Goal: Information Seeking & Learning: Find specific fact

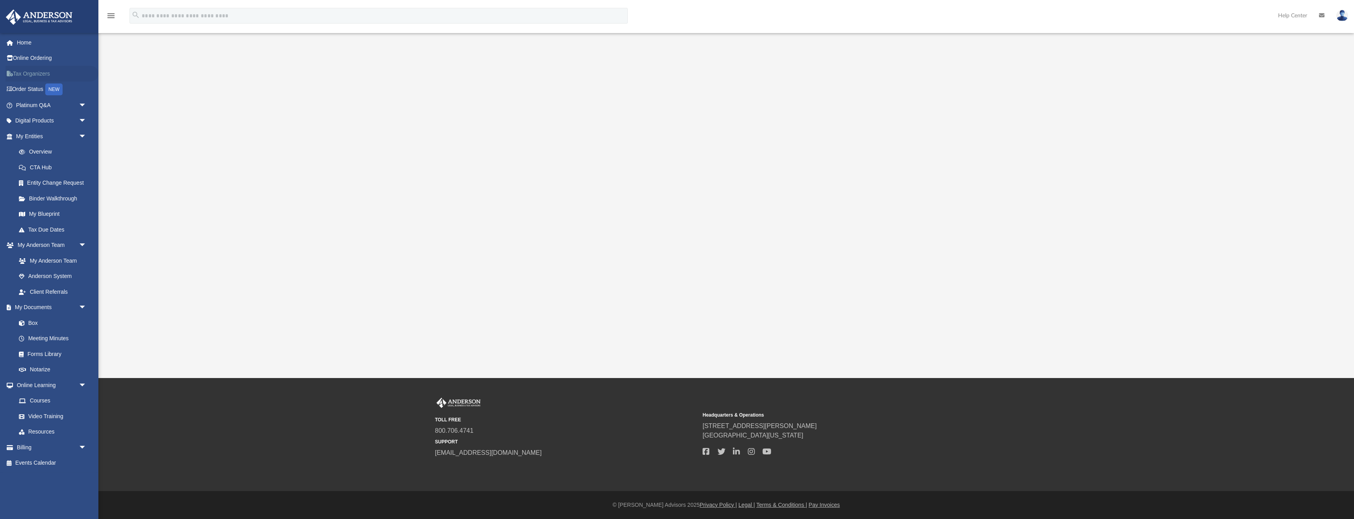
click at [34, 73] on link "Tax Organizers" at bounding box center [52, 74] width 93 height 16
click at [63, 152] on link "Overview" at bounding box center [54, 152] width 87 height 16
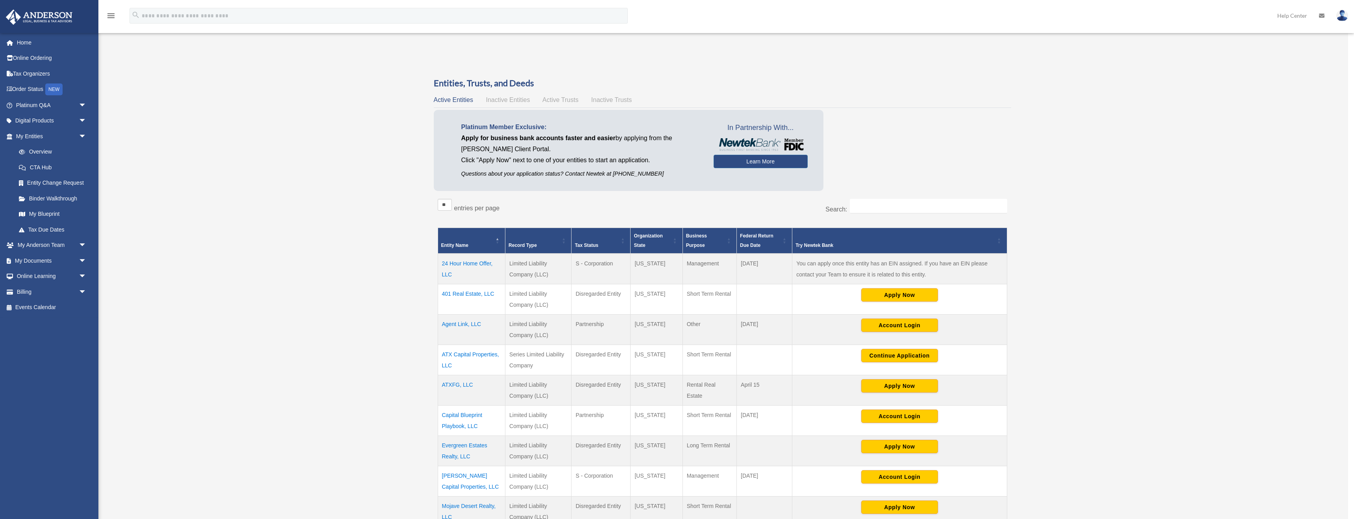
click at [1170, 266] on div "Overview zac@ffl-capital.com Sign Out zac@remiatholdings.com Home Online Orderi…" at bounding box center [674, 347] width 1348 height 587
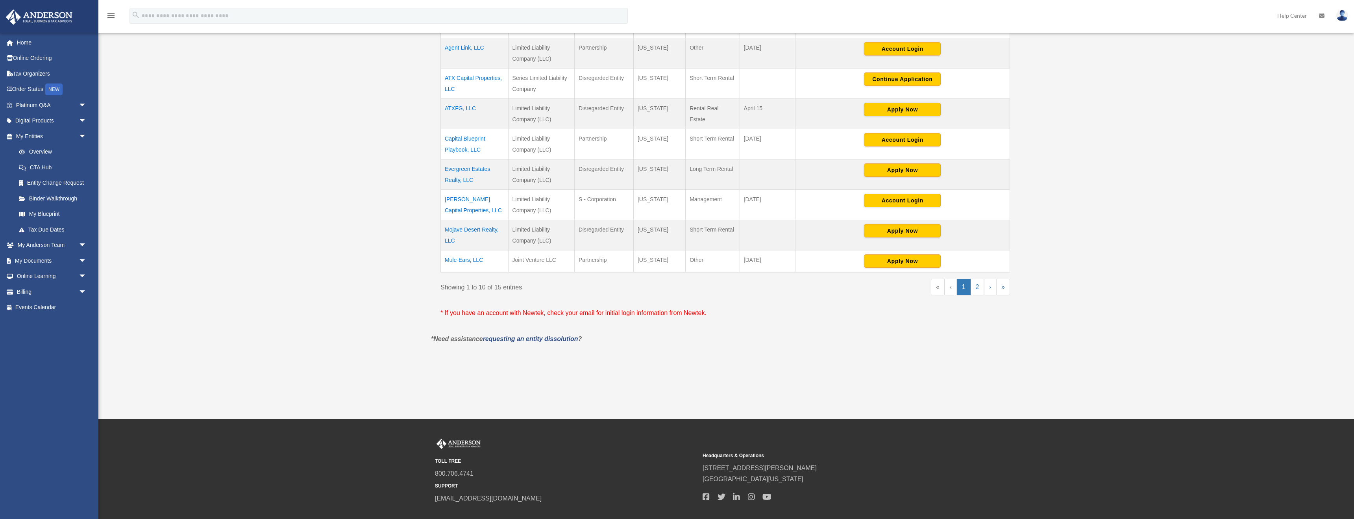
scroll to position [276, 0]
click at [484, 261] on td "Mule-Ears, LLC" at bounding box center [475, 261] width 68 height 22
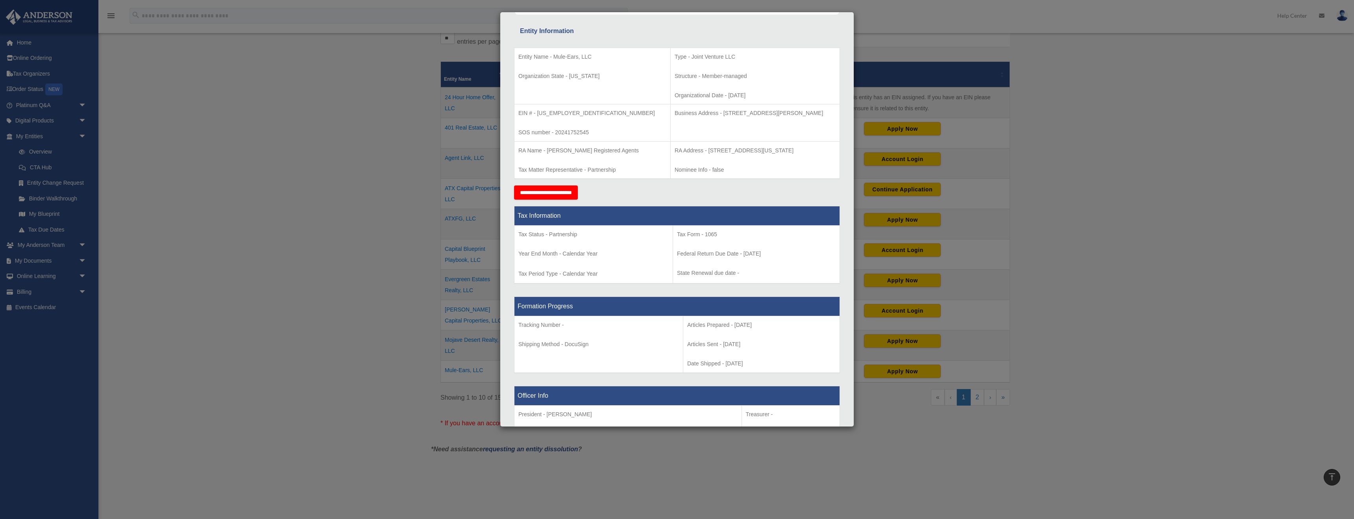
scroll to position [137, 0]
click at [555, 111] on p "EIN # - [US_EMPLOYER_IDENTIFICATION_NUMBER]" at bounding box center [592, 113] width 148 height 10
click at [556, 112] on p "EIN # - 99-4070716" at bounding box center [592, 113] width 148 height 10
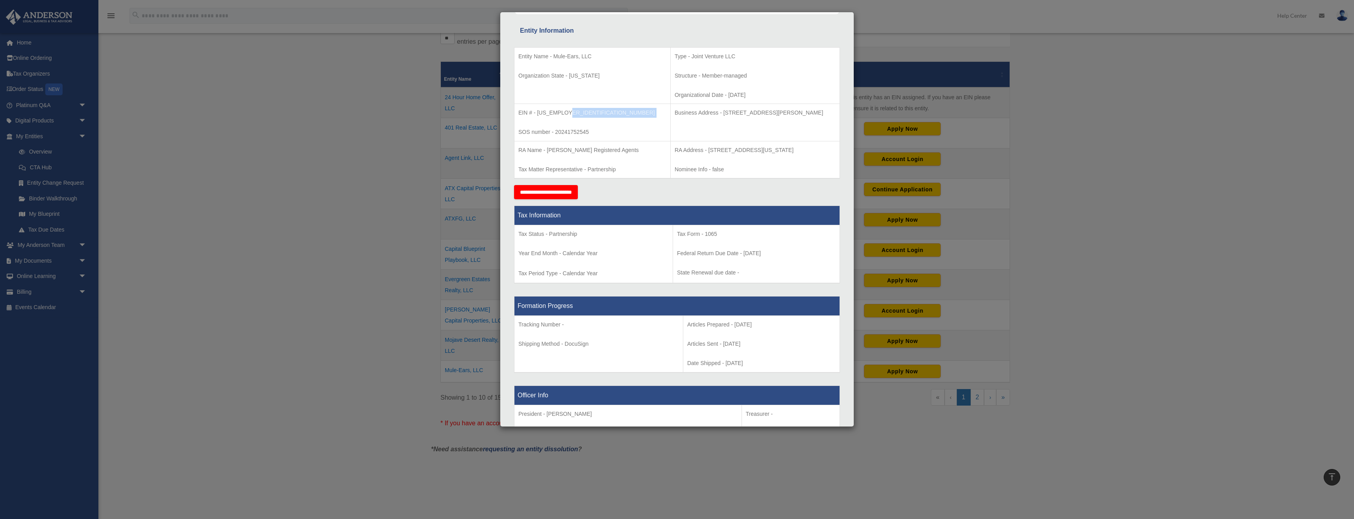
drag, startPoint x: 574, startPoint y: 114, endPoint x: 571, endPoint y: 111, distance: 4.3
click at [574, 114] on p "EIN # - 99-4070716" at bounding box center [592, 113] width 148 height 10
drag, startPoint x: 570, startPoint y: 111, endPoint x: 539, endPoint y: 113, distance: 30.7
click at [544, 113] on p "EIN # - 99-4070716" at bounding box center [592, 113] width 148 height 10
click at [539, 113] on p "EIN # - 99-4070716" at bounding box center [592, 113] width 148 height 10
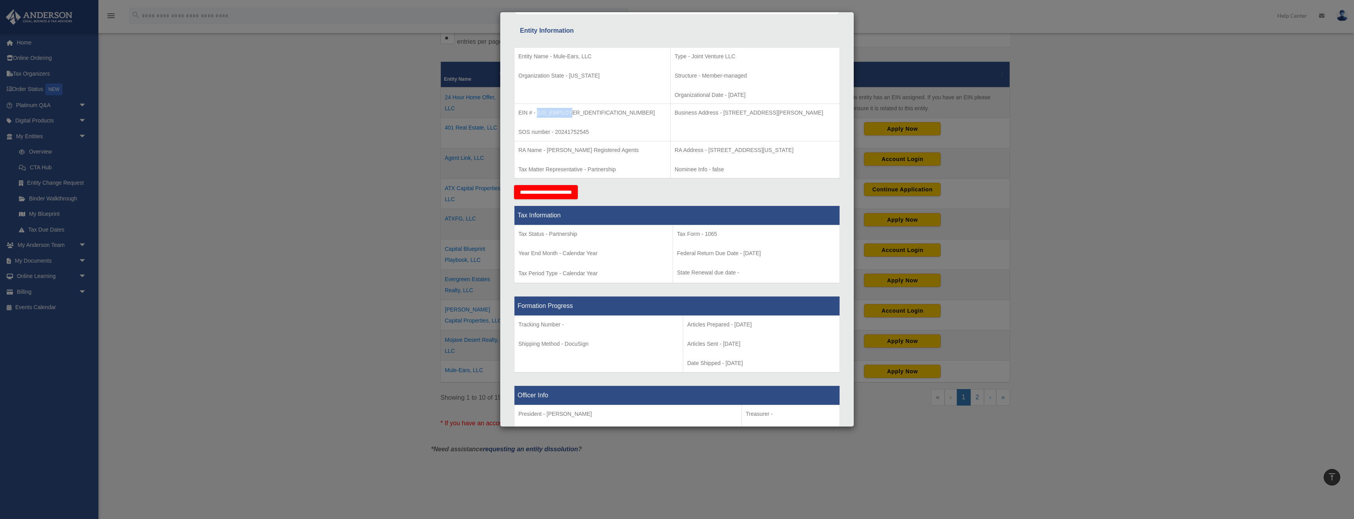
drag, startPoint x: 537, startPoint y: 112, endPoint x: 568, endPoint y: 112, distance: 30.3
click at [568, 112] on p "EIN # - 99-4070716" at bounding box center [592, 113] width 148 height 10
copy p "99-4070716"
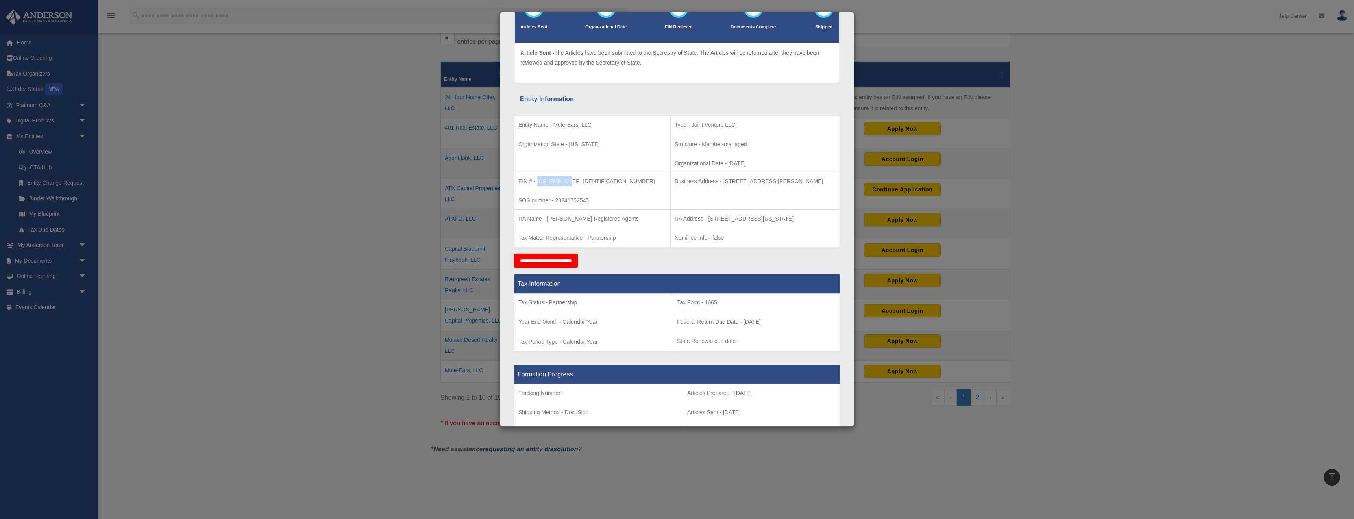
scroll to position [51, 0]
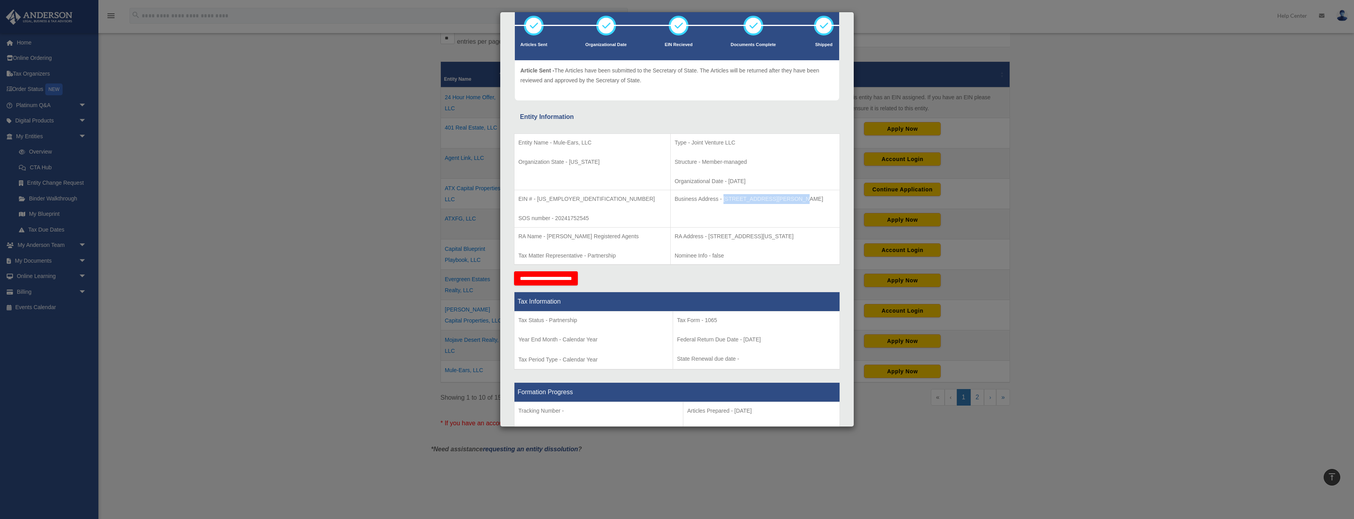
drag, startPoint x: 680, startPoint y: 199, endPoint x: 748, endPoint y: 202, distance: 67.4
click at [747, 202] on p "Business Address - 3225 McLeod Dr, Suite 100, Las Vegas, NV 89121" at bounding box center [755, 199] width 161 height 10
copy p "3225 McLeod Dr, Suite 100"
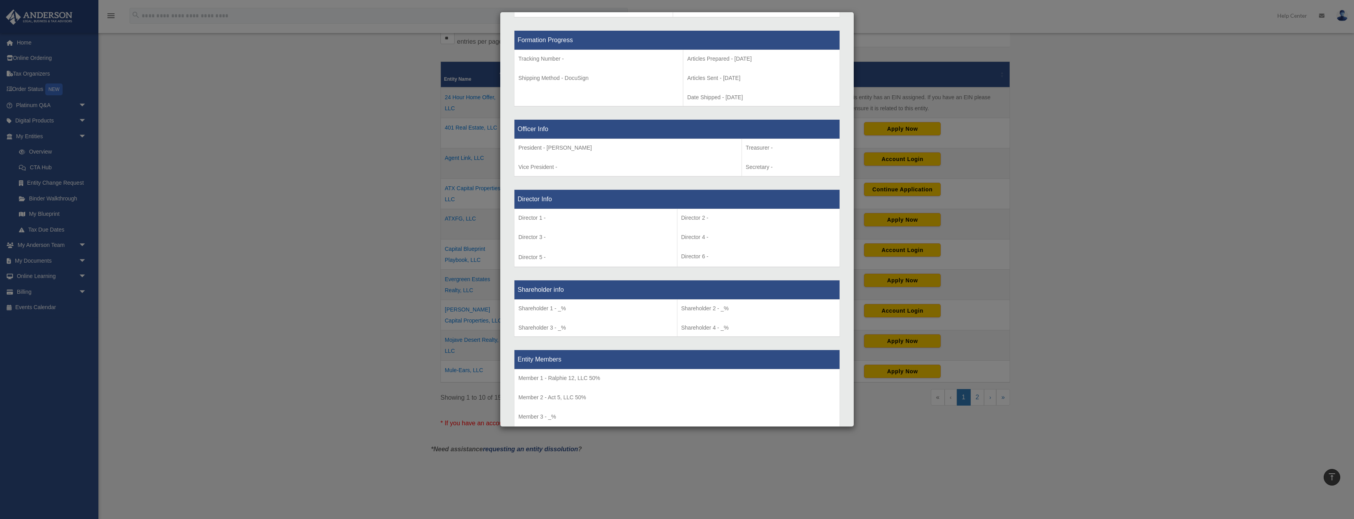
scroll to position [505, 0]
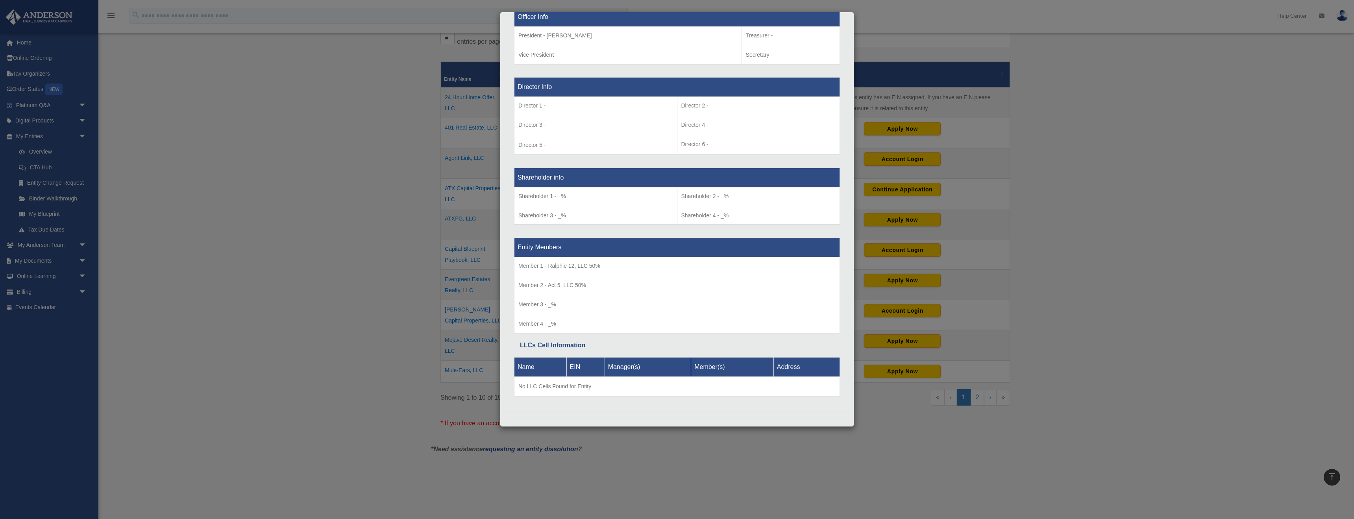
click at [971, 89] on div "Details × Articles Sent Organizational Date" at bounding box center [677, 259] width 1354 height 519
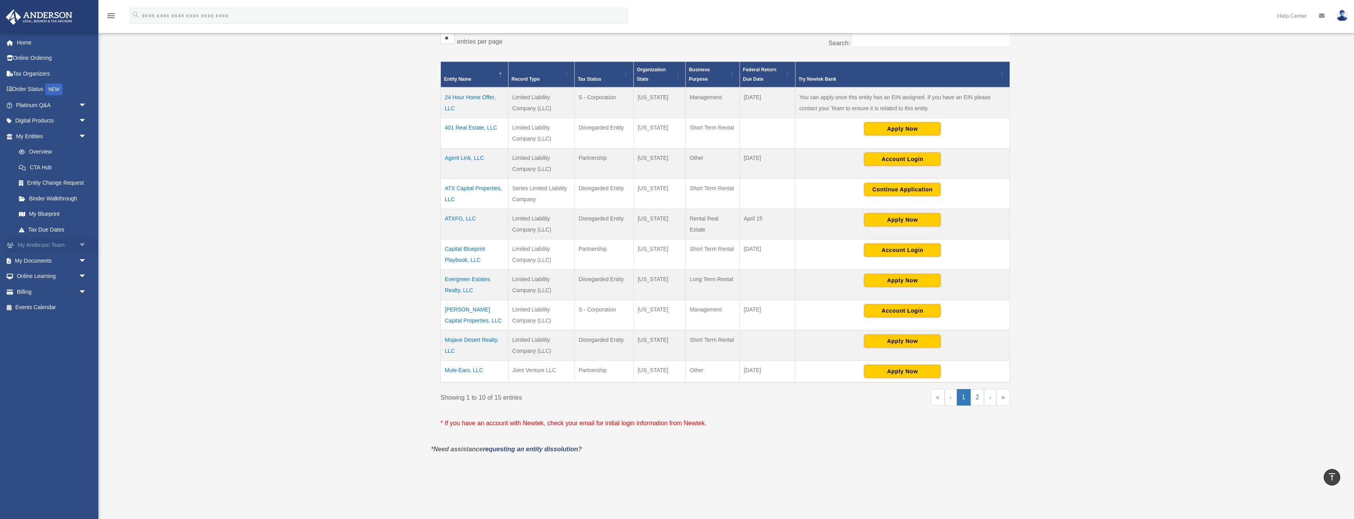
click at [50, 242] on link "My Anderson Team arrow_drop_down" at bounding box center [52, 245] width 93 height 16
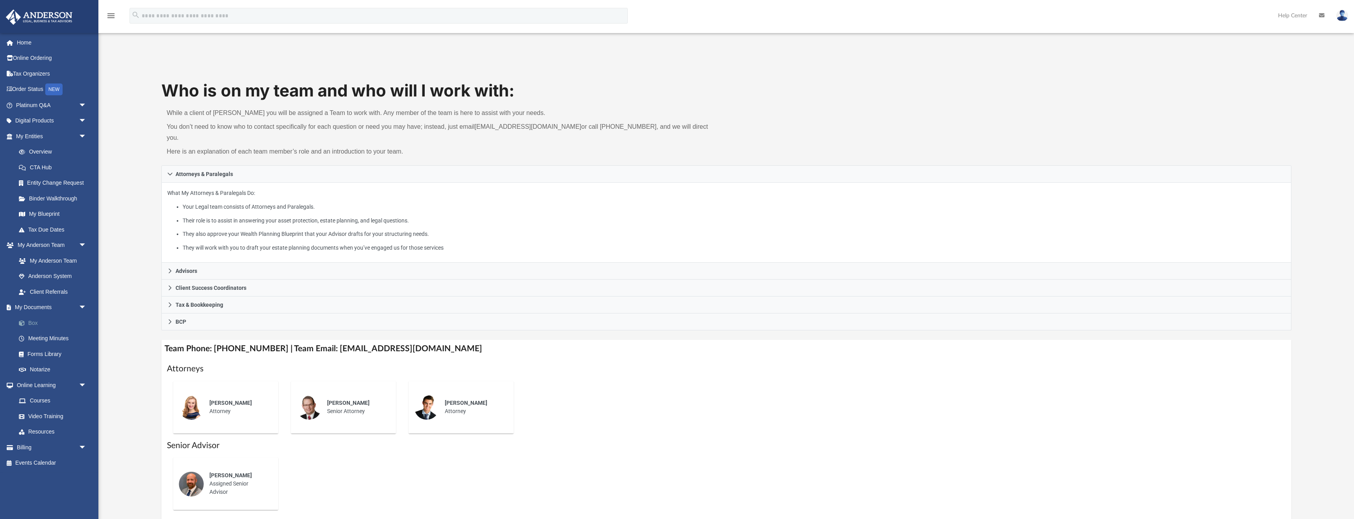
click at [39, 319] on link "Box" at bounding box center [54, 323] width 87 height 16
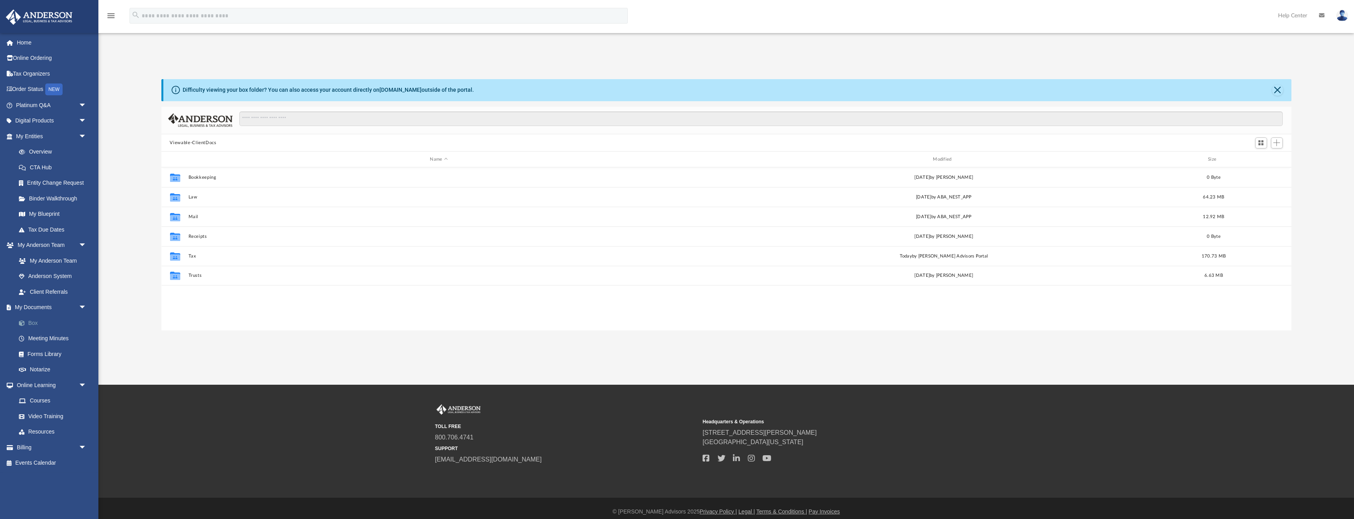
scroll to position [179, 1130]
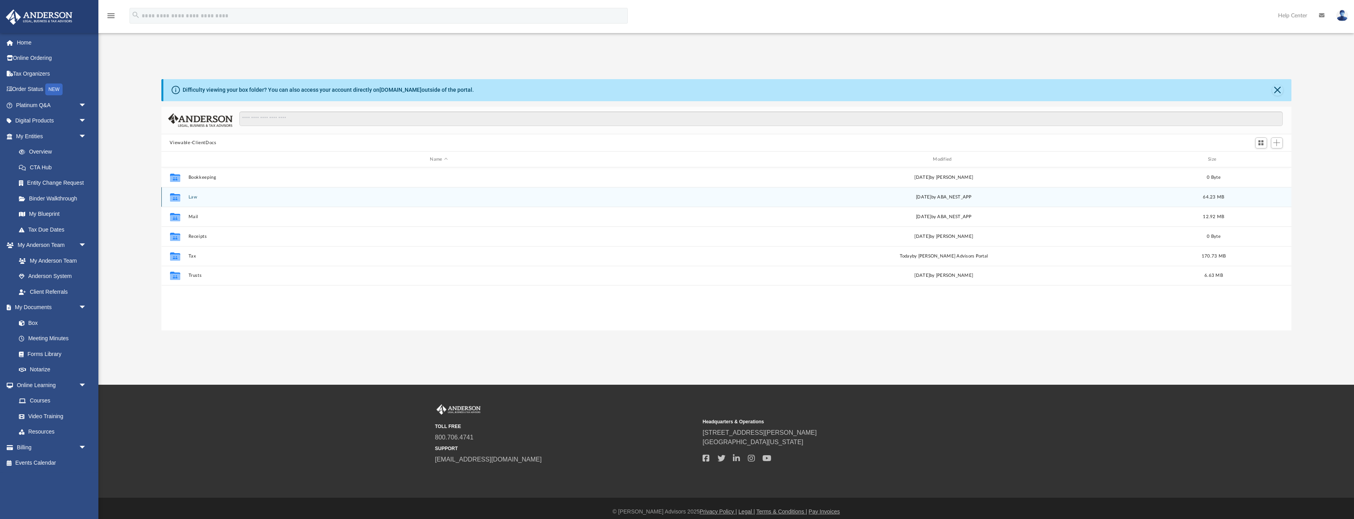
click at [238, 198] on button "Law" at bounding box center [438, 196] width 501 height 5
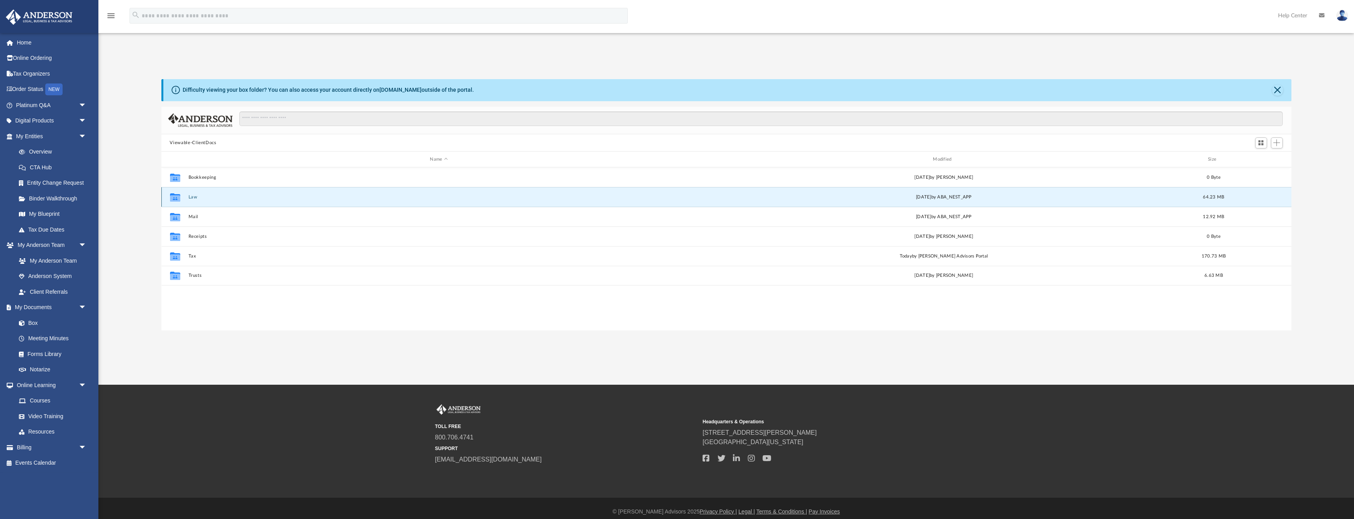
click at [238, 198] on button "Law" at bounding box center [438, 196] width 501 height 5
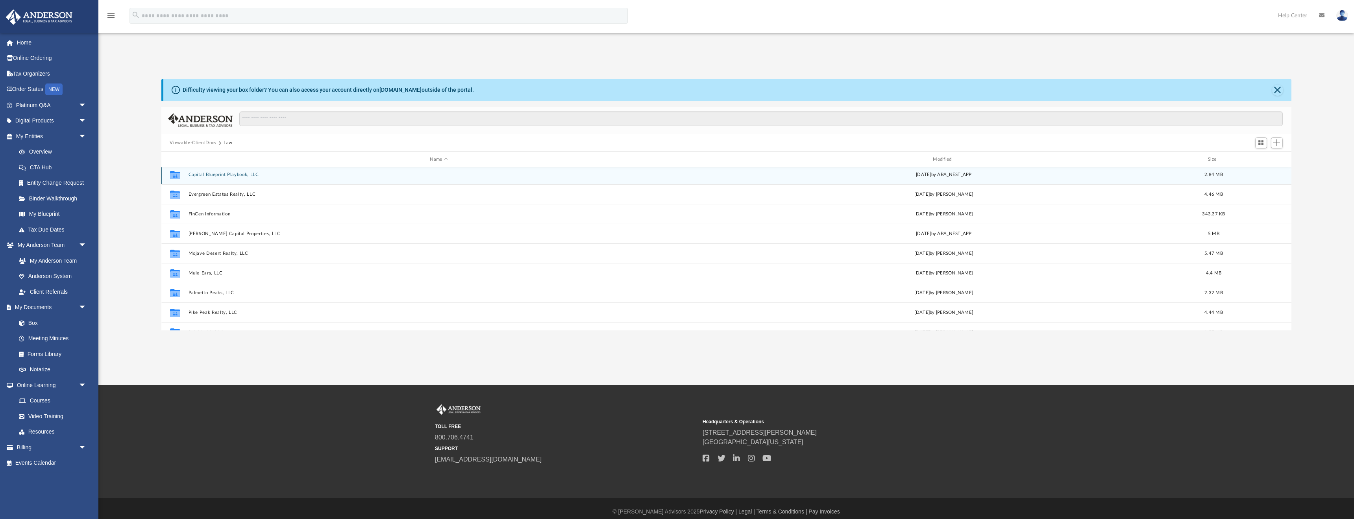
scroll to position [122, 0]
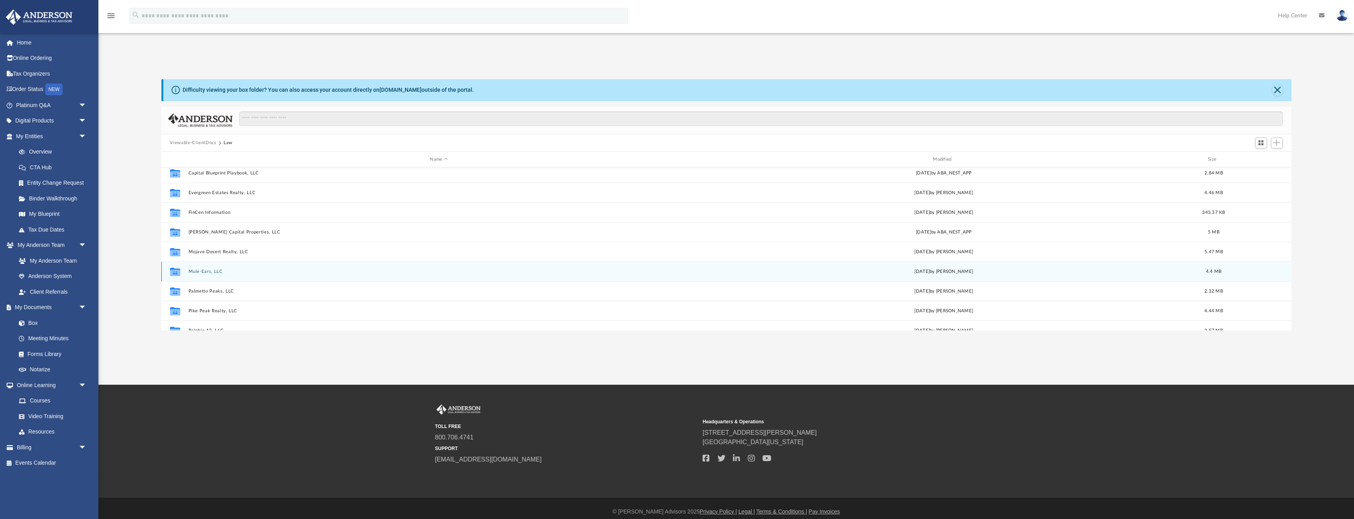
click at [259, 267] on div "Collaborated Folder Mule-Ears, LLC [DATE] by [PERSON_NAME] 4.4 MB" at bounding box center [726, 271] width 1130 height 20
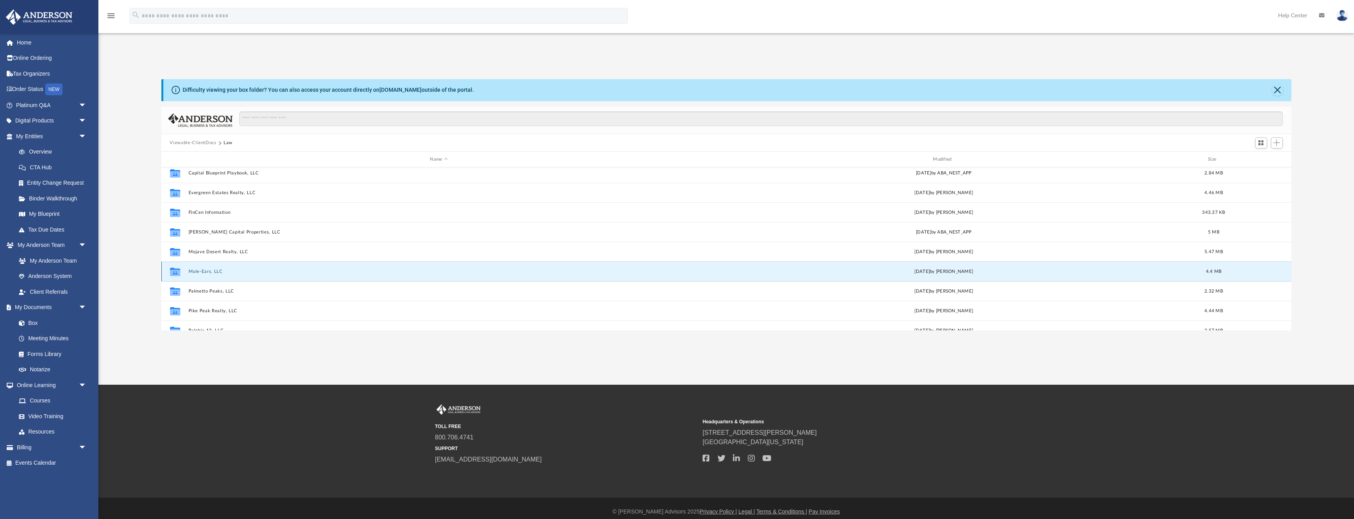
click at [215, 275] on div "Collaborated Folder Mule-Ears, LLC [DATE] by [PERSON_NAME] 4.4 MB" at bounding box center [726, 271] width 1130 height 20
click at [211, 271] on button "Mule-Ears, LLC" at bounding box center [438, 271] width 501 height 5
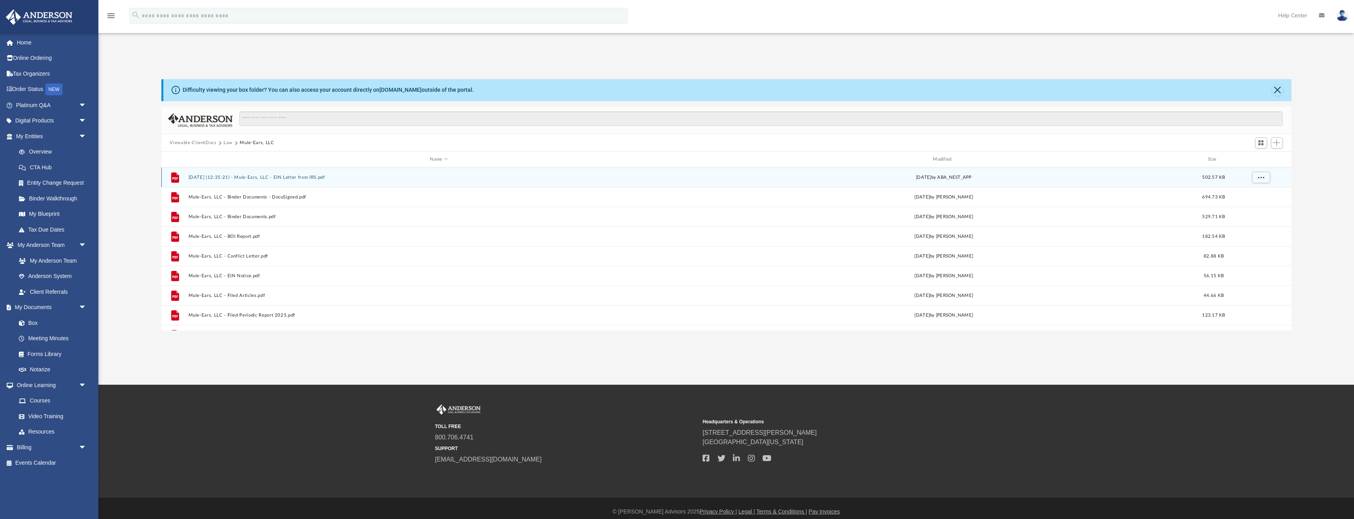
scroll to position [34, 0]
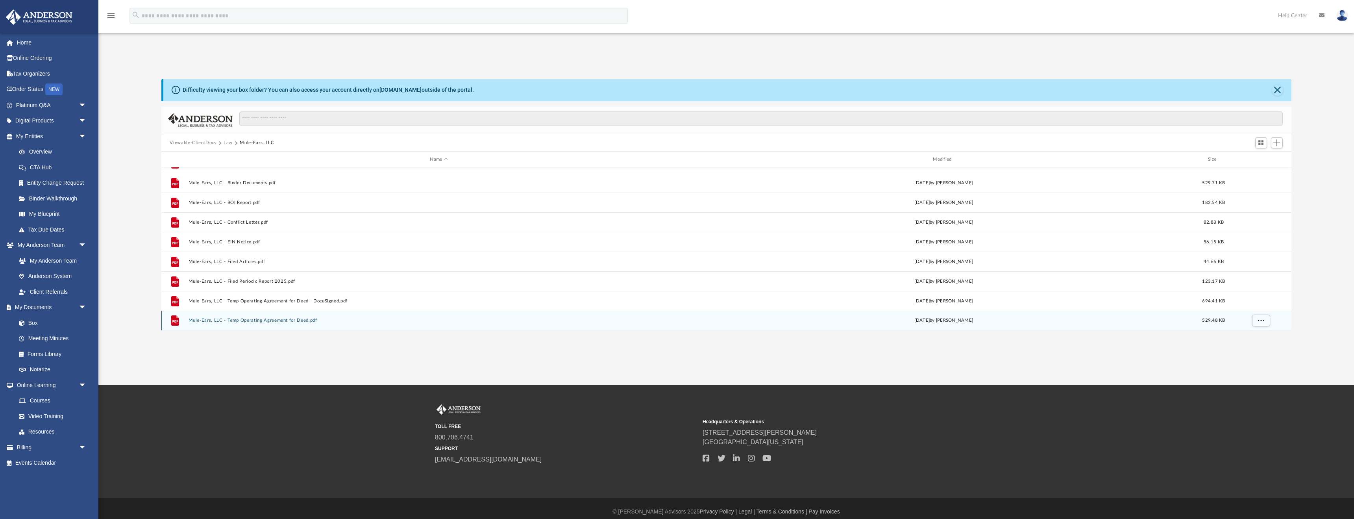
click at [283, 316] on div "File Mule-Ears, LLC - Temp Operating Agreement for Deed.pdf Tue Sep 10 2024 by …" at bounding box center [726, 321] width 1130 height 20
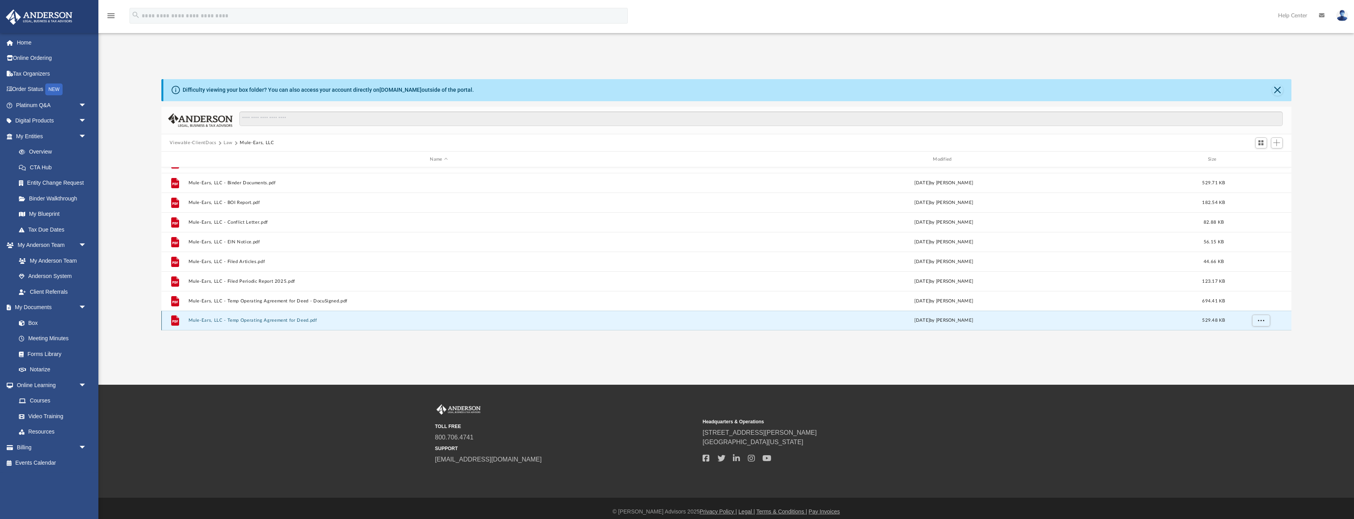
click at [279, 322] on button "Mule-Ears, LLC - Temp Operating Agreement for Deed.pdf" at bounding box center [438, 320] width 501 height 5
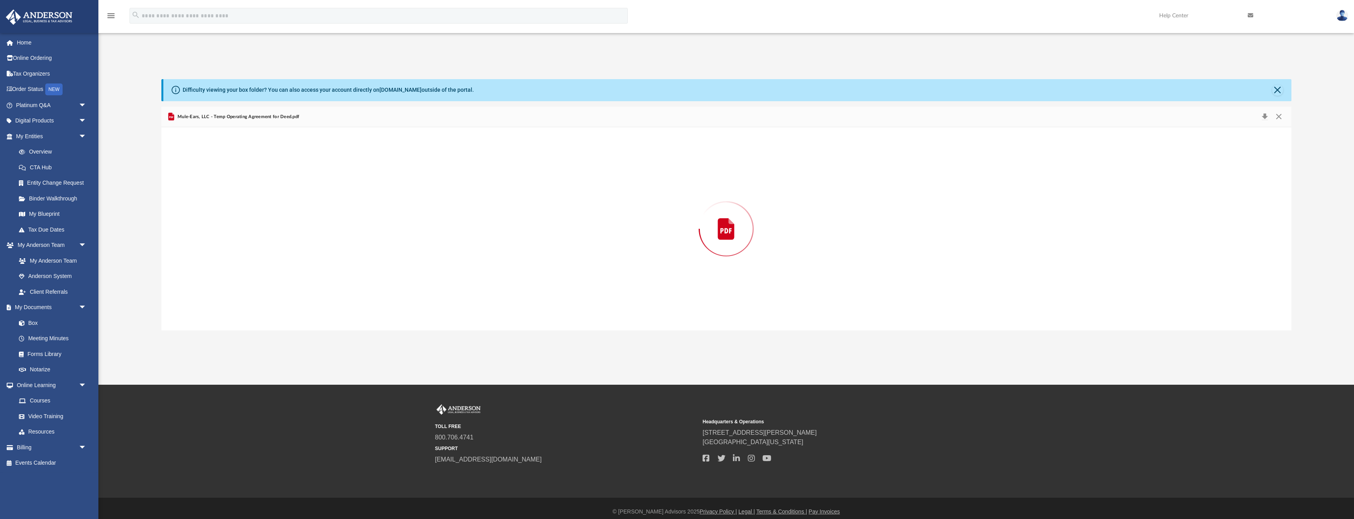
click at [279, 322] on div "Preview" at bounding box center [726, 228] width 1130 height 203
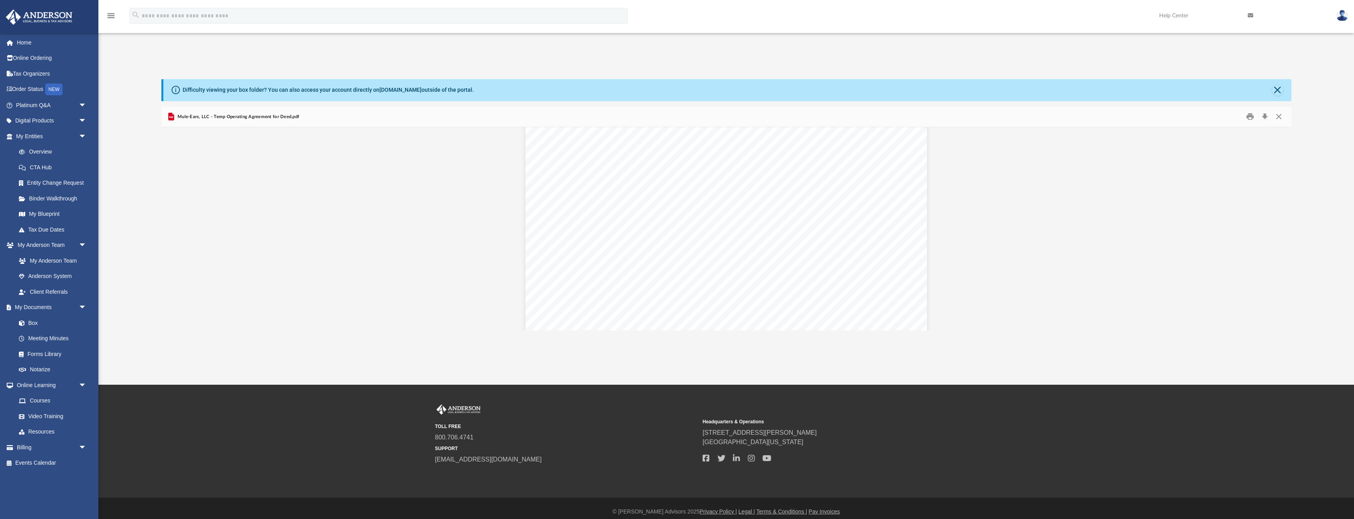
scroll to position [673, 0]
click at [56, 257] on link "My Anderson Team" at bounding box center [54, 261] width 87 height 16
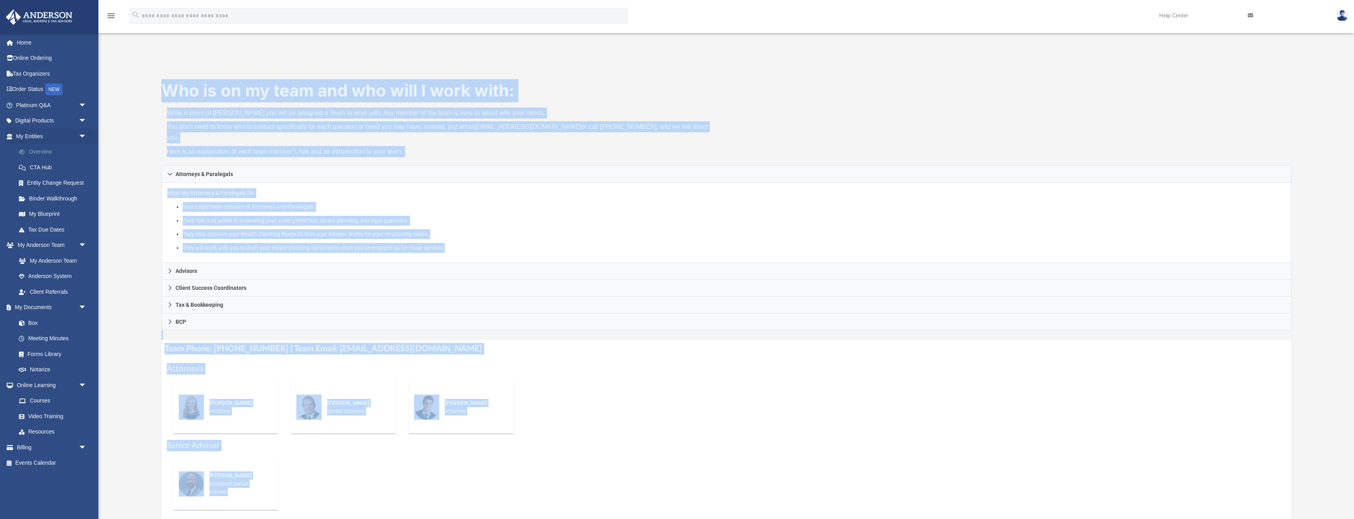
click at [49, 152] on link "Overview" at bounding box center [54, 152] width 87 height 16
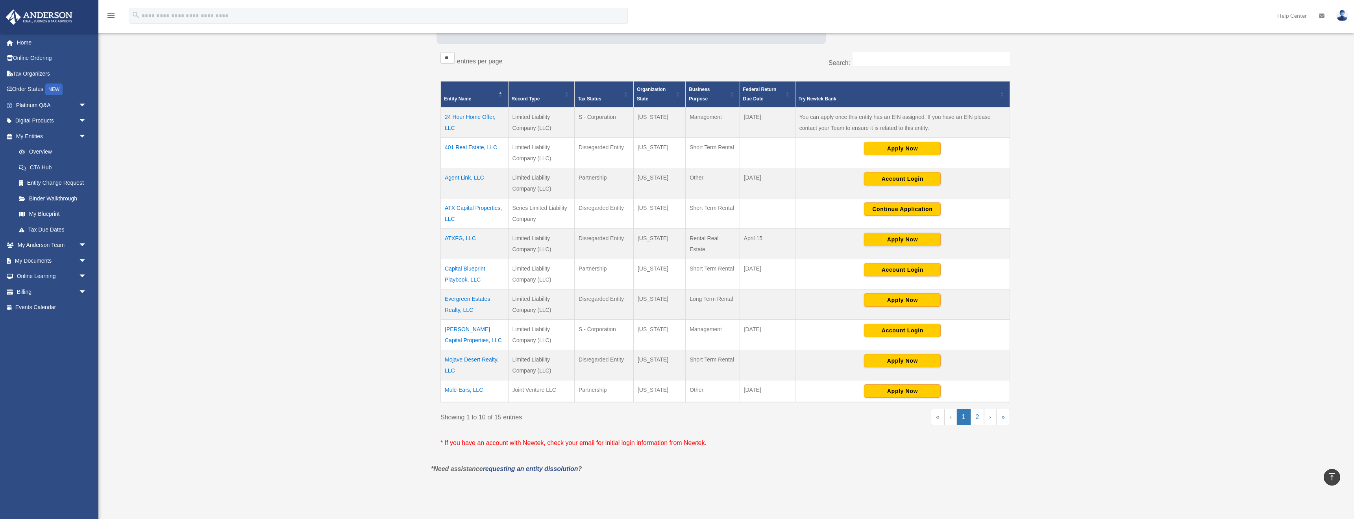
scroll to position [146, 0]
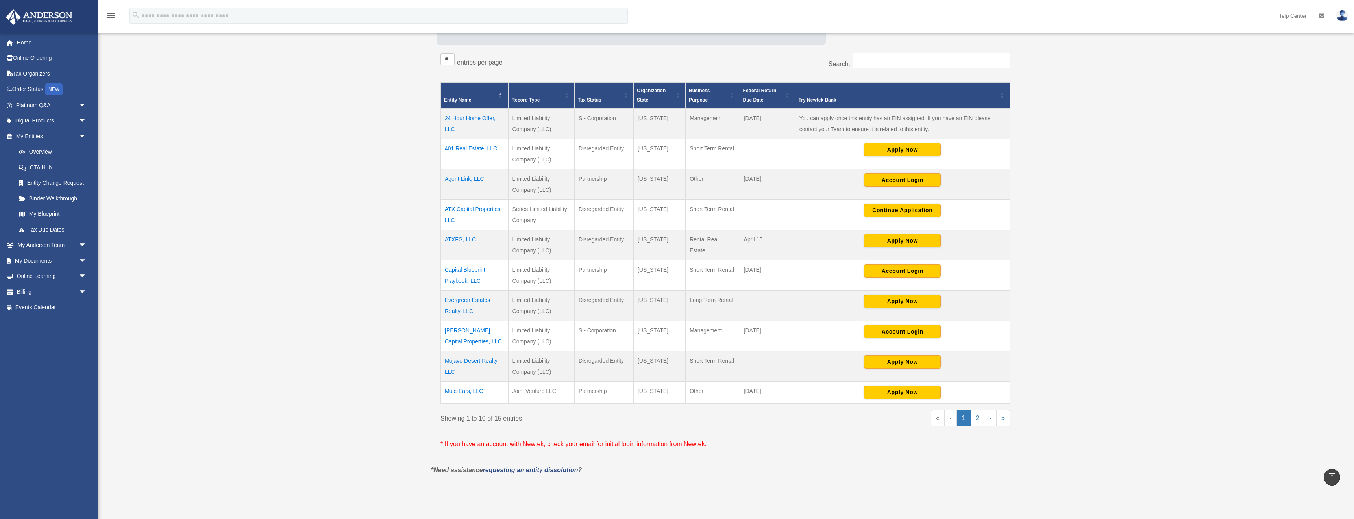
click at [464, 391] on td "Mule-Ears, LLC" at bounding box center [475, 392] width 68 height 22
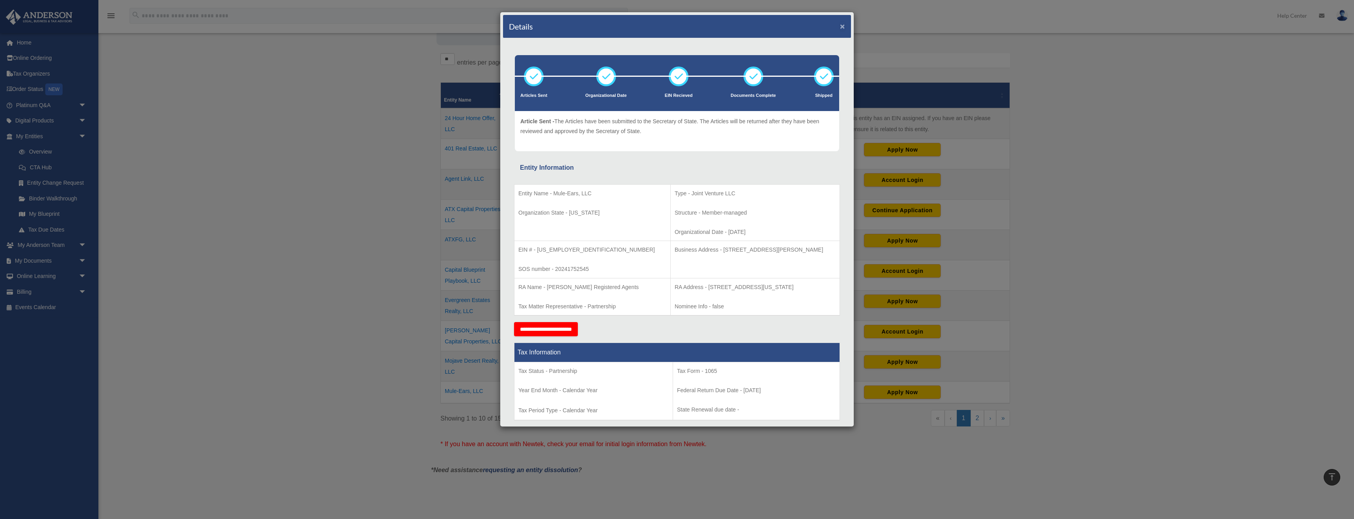
click at [842, 24] on button "×" at bounding box center [842, 26] width 5 height 8
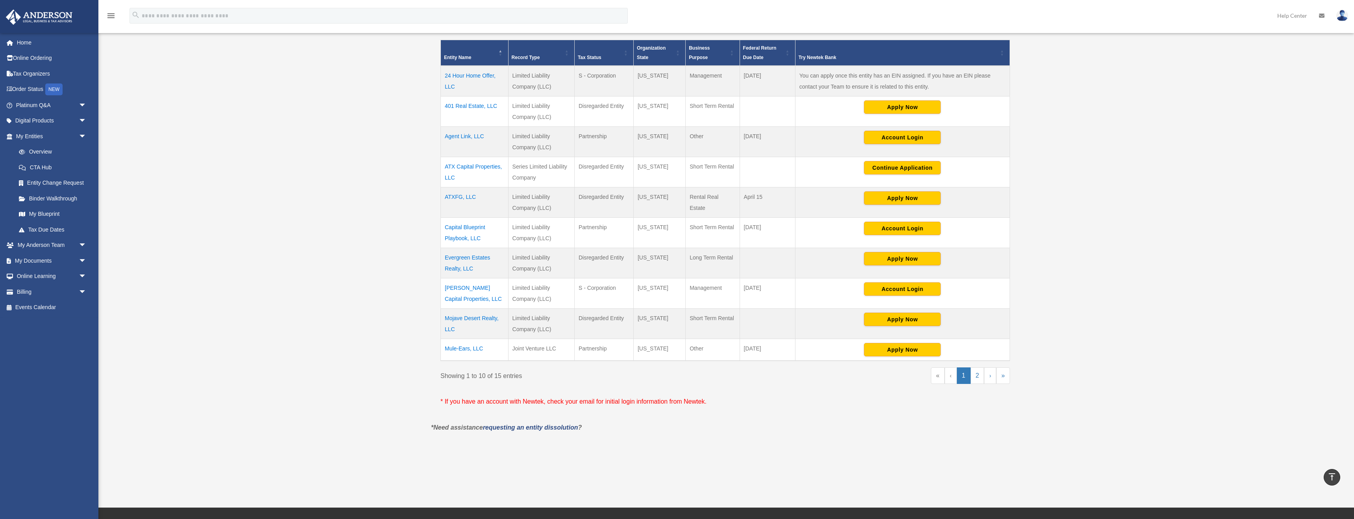
scroll to position [142, 0]
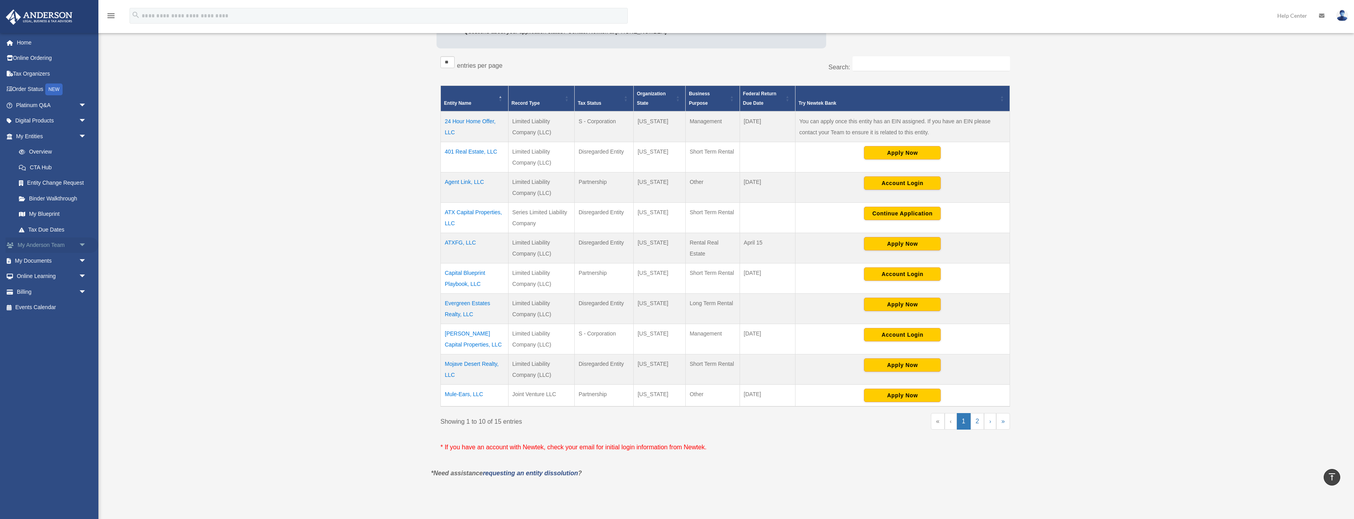
click at [57, 243] on link "My Anderson Team arrow_drop_down" at bounding box center [52, 245] width 93 height 16
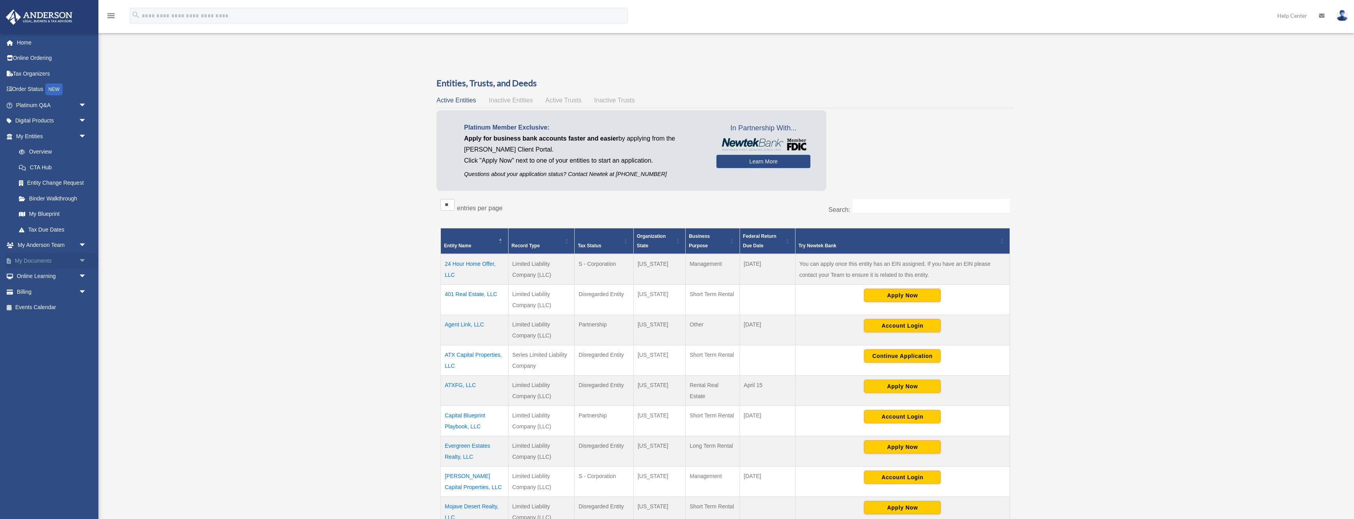
click at [58, 261] on link "My Documents arrow_drop_down" at bounding box center [52, 261] width 93 height 16
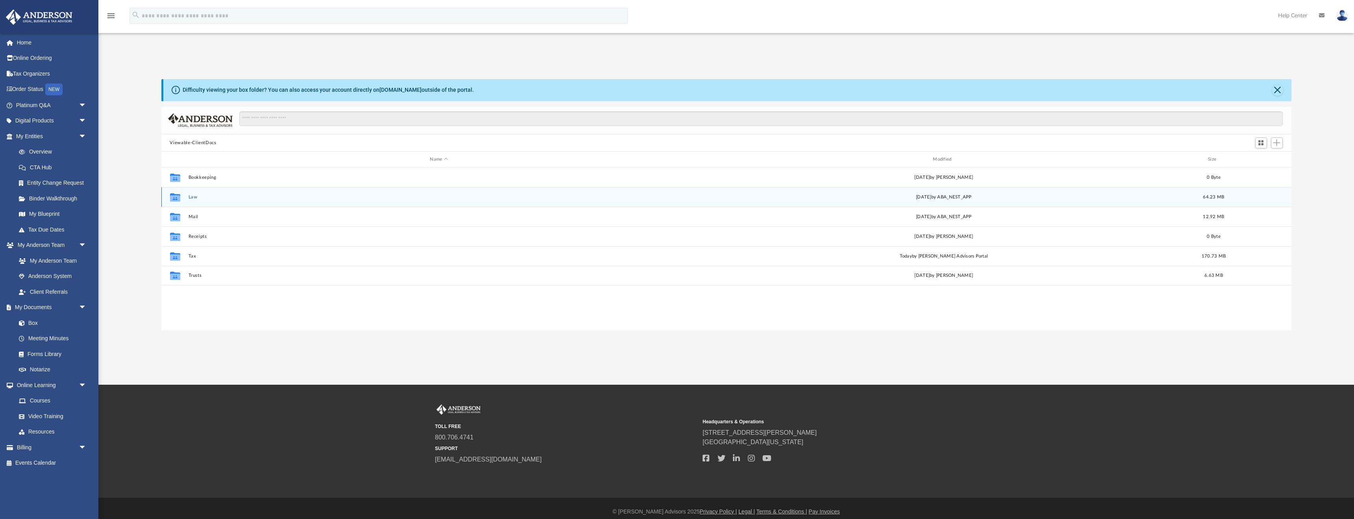
click at [221, 199] on button "Law" at bounding box center [438, 196] width 501 height 5
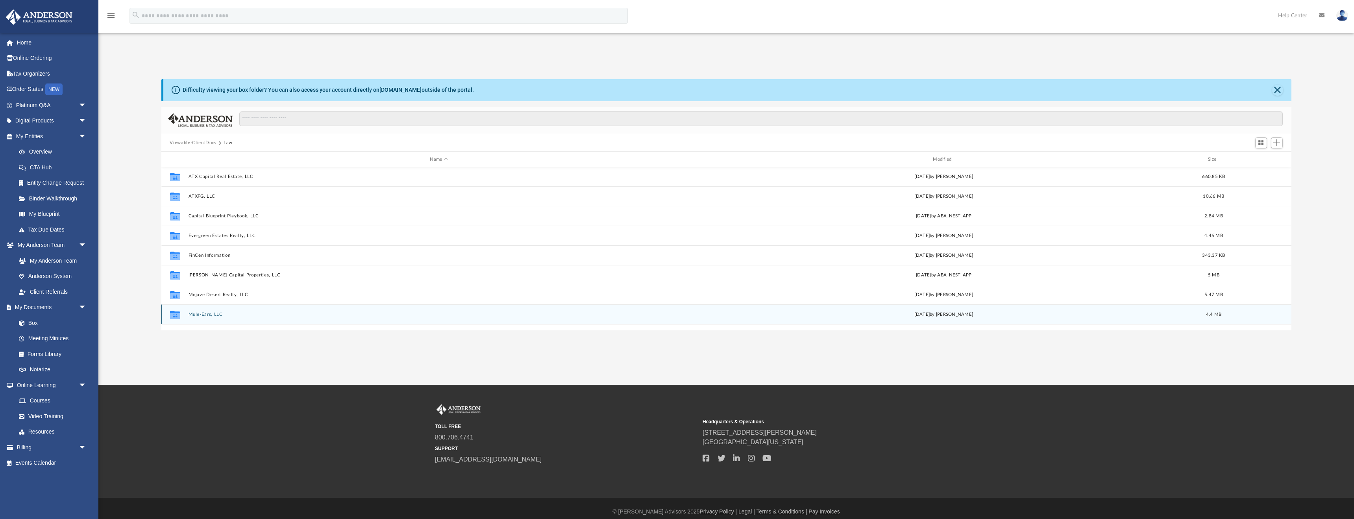
scroll to position [81, 0]
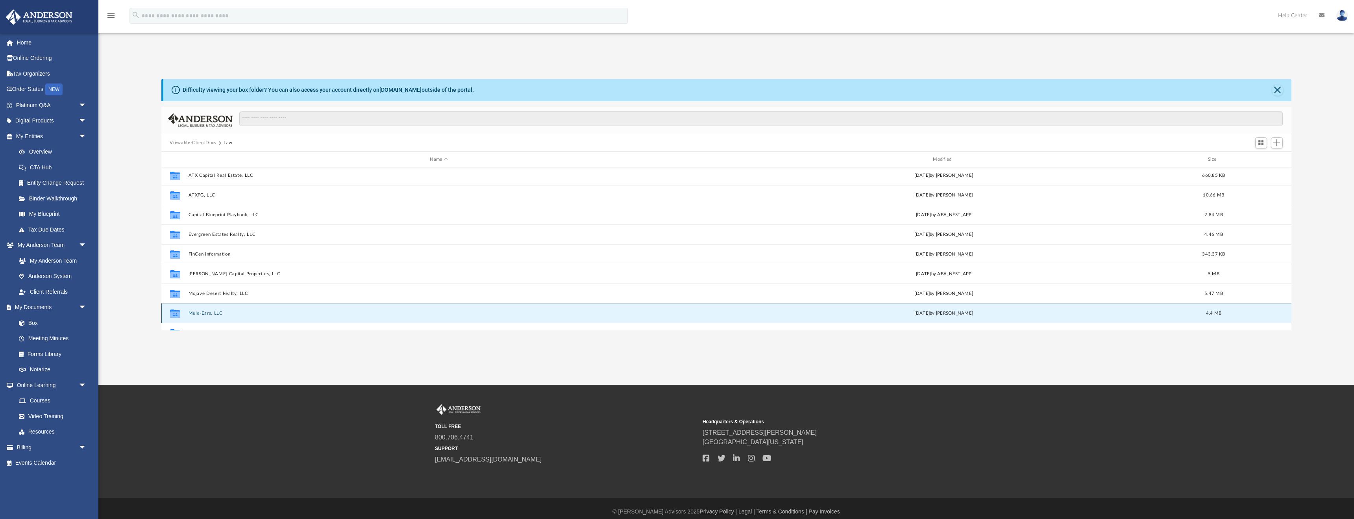
click at [203, 313] on button "Mule-Ears, LLC" at bounding box center [438, 313] width 501 height 5
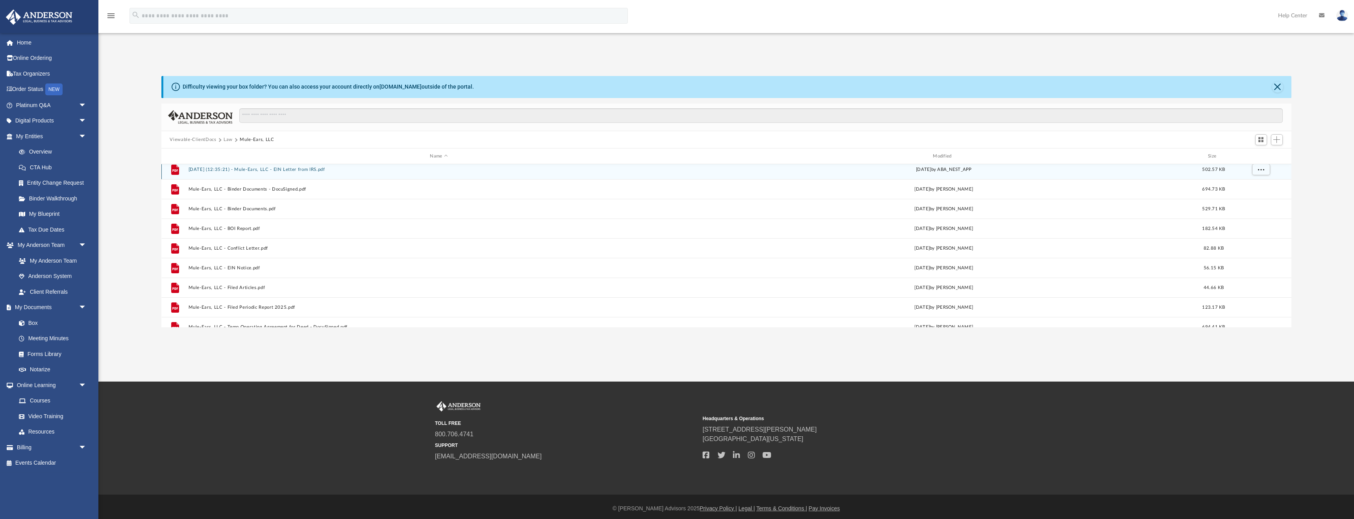
scroll to position [34, 0]
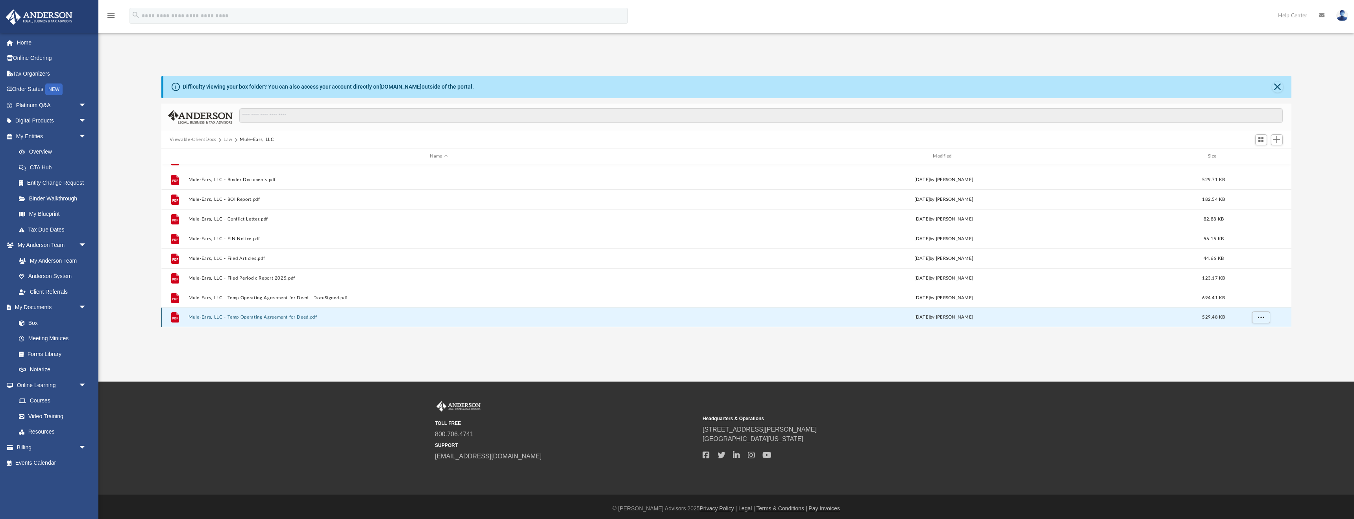
click at [298, 315] on button "Mule-Ears, LLC - Temp Operating Agreement for Deed.pdf" at bounding box center [438, 317] width 501 height 5
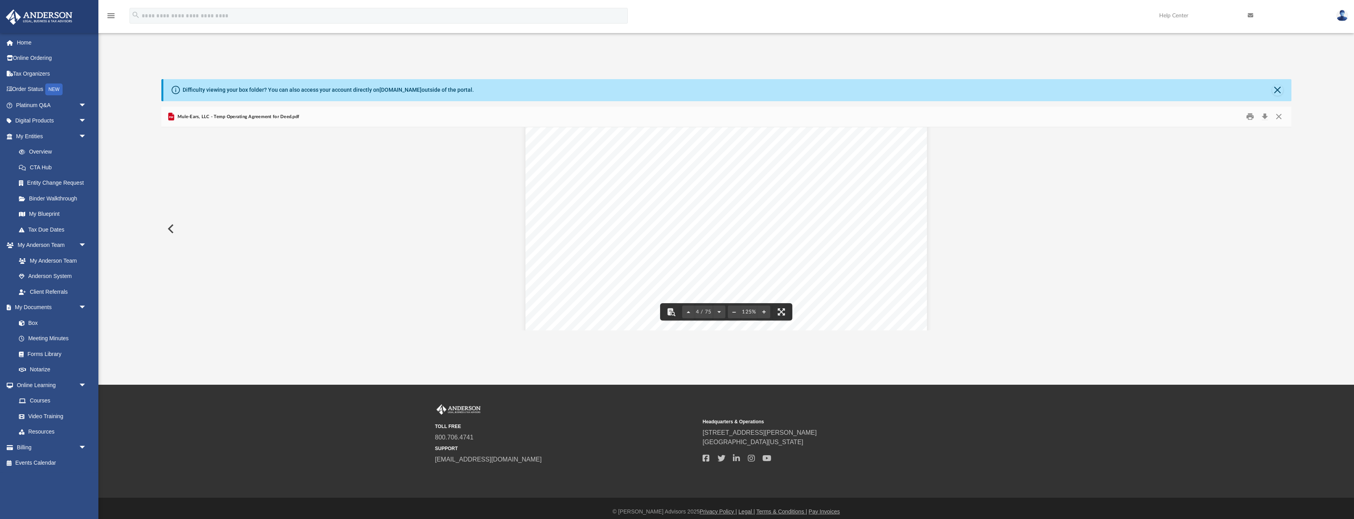
scroll to position [1686, 0]
drag, startPoint x: 1281, startPoint y: 116, endPoint x: 1265, endPoint y: 120, distance: 17.2
click at [1281, 116] on button "Close" at bounding box center [1279, 117] width 14 height 12
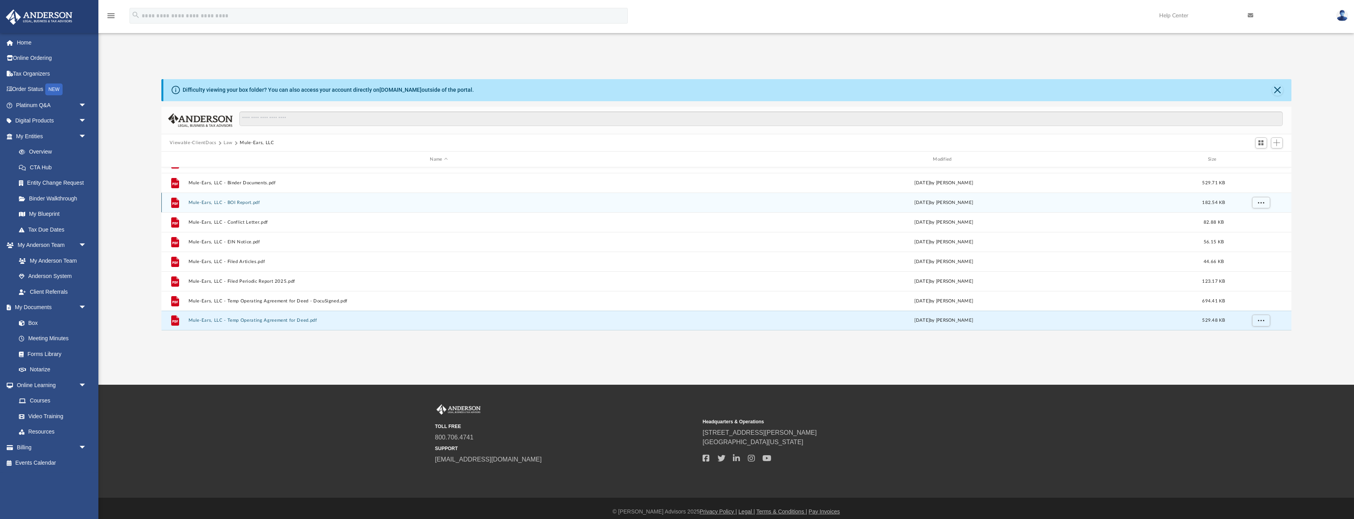
scroll to position [0, 0]
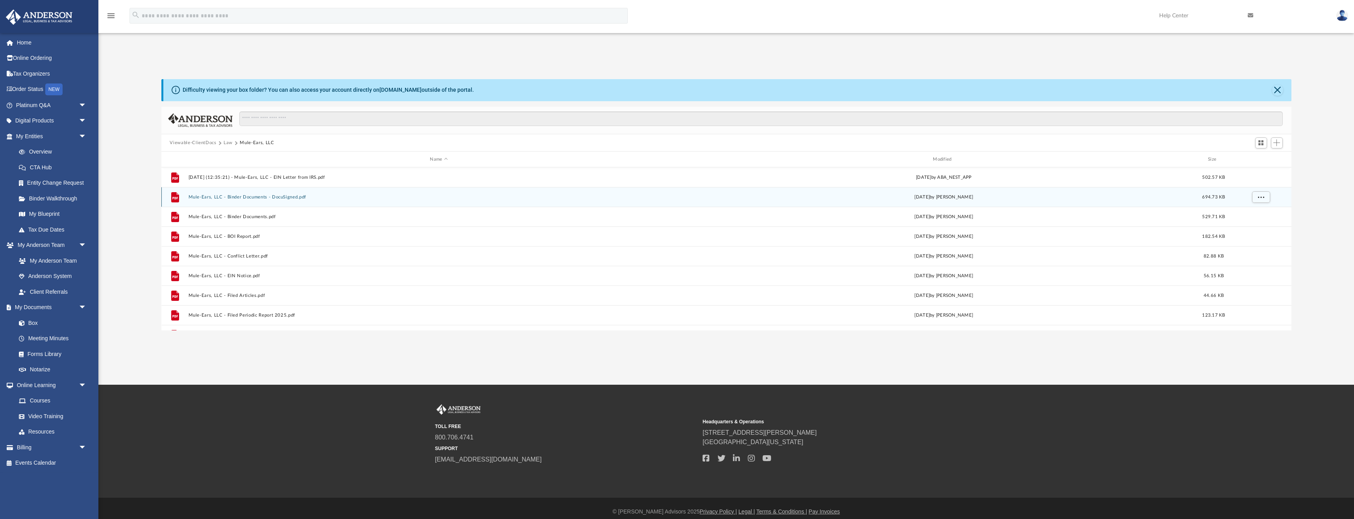
click at [311, 201] on div "File Mule-Ears, LLC - Binder Documents - DocuSigned.pdf Thu Oct 3 2024 by Joyce…" at bounding box center [726, 197] width 1130 height 20
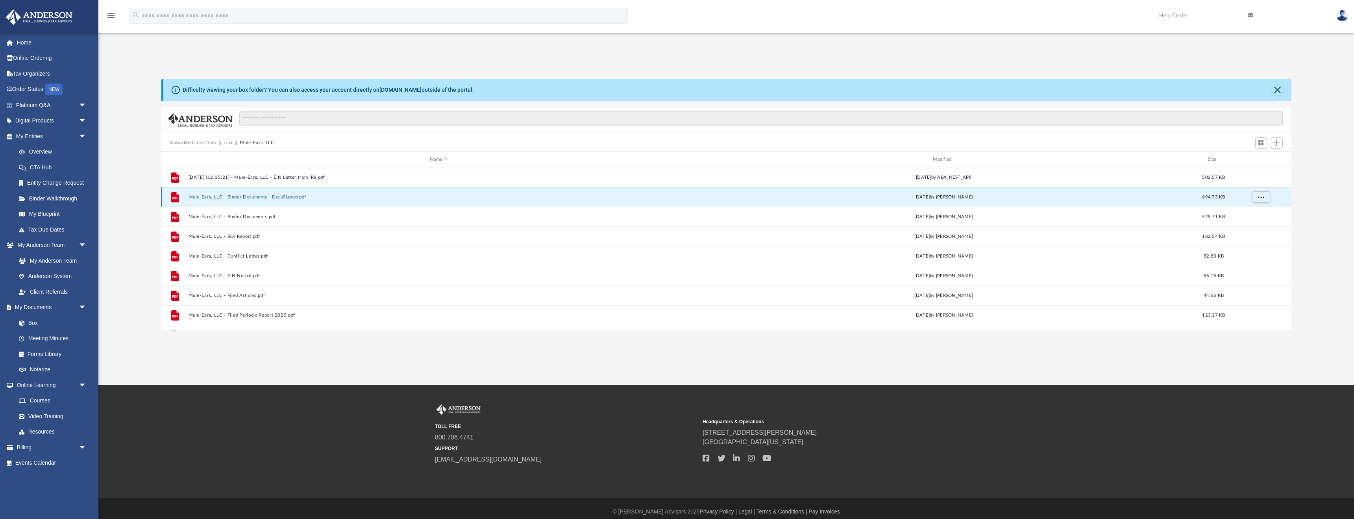
click at [296, 194] on button "Mule-Ears, LLC - Binder Documents - DocuSigned.pdf" at bounding box center [438, 196] width 501 height 5
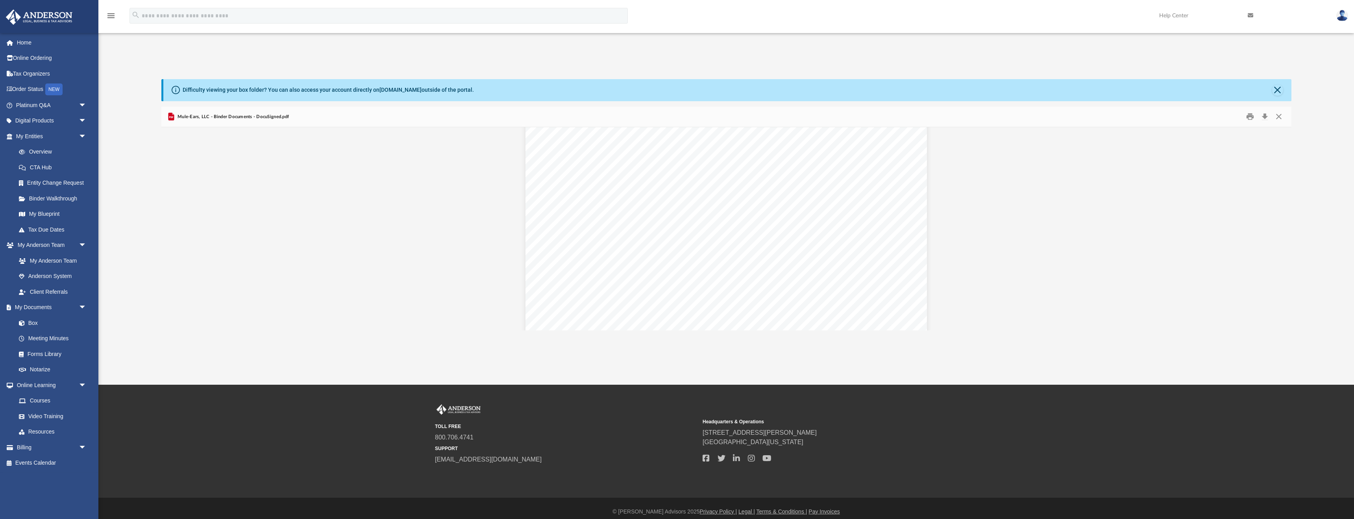
scroll to position [5917, 0]
type input "******"
click at [1255, 130] on button "File preview" at bounding box center [1261, 136] width 13 height 13
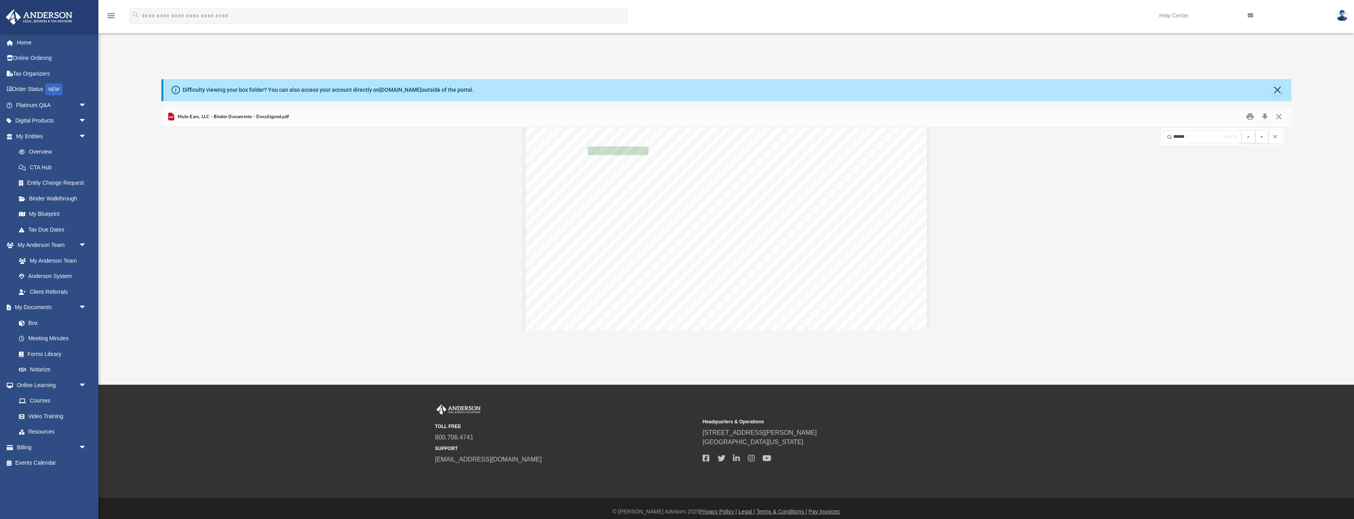
click at [1255, 130] on button "File preview" at bounding box center [1261, 136] width 13 height 13
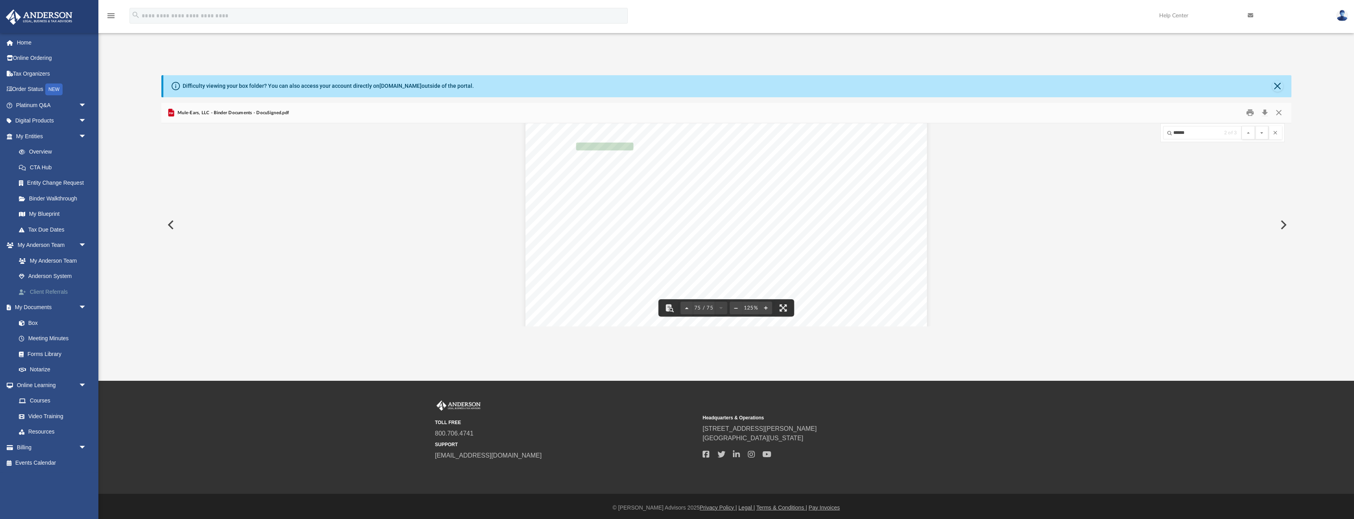
scroll to position [2, 0]
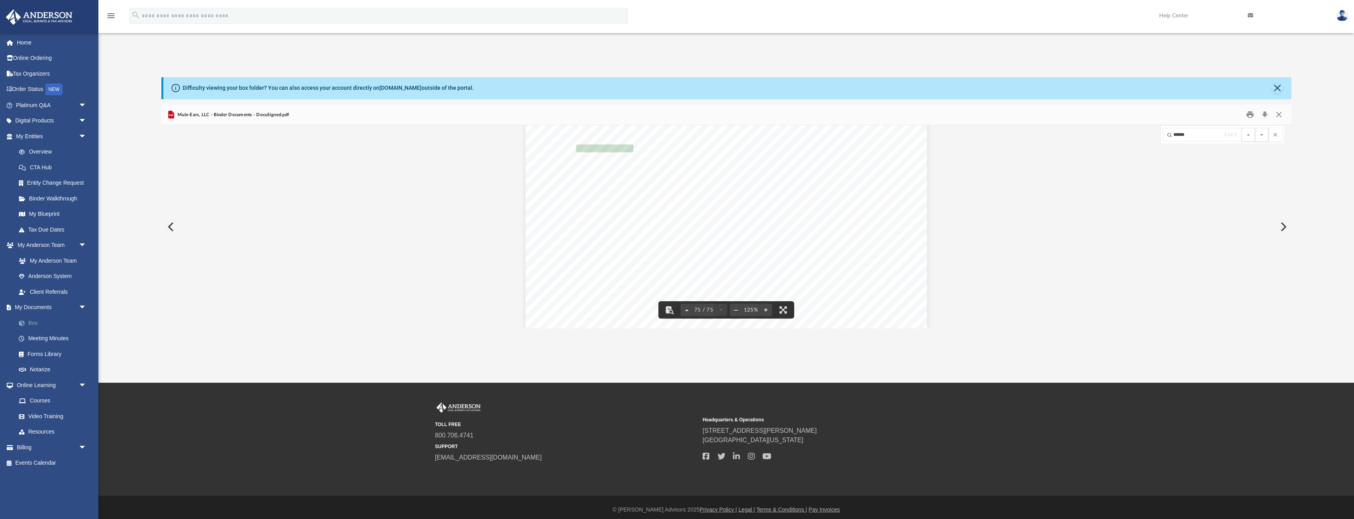
click at [43, 325] on link "Box" at bounding box center [54, 323] width 87 height 16
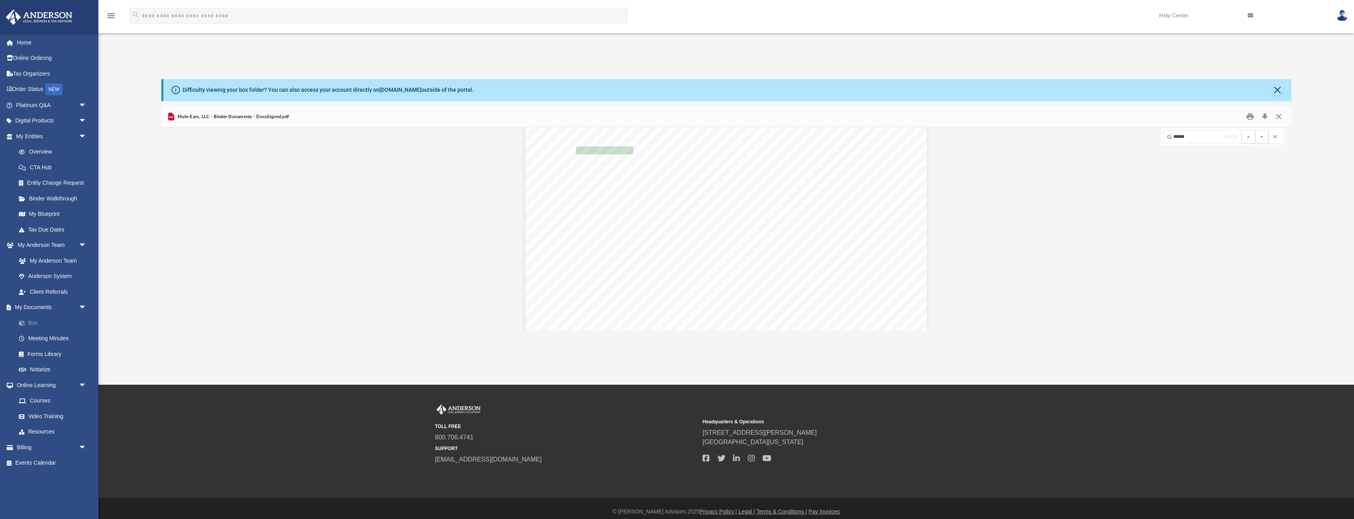
click at [34, 322] on link "Box" at bounding box center [54, 323] width 87 height 16
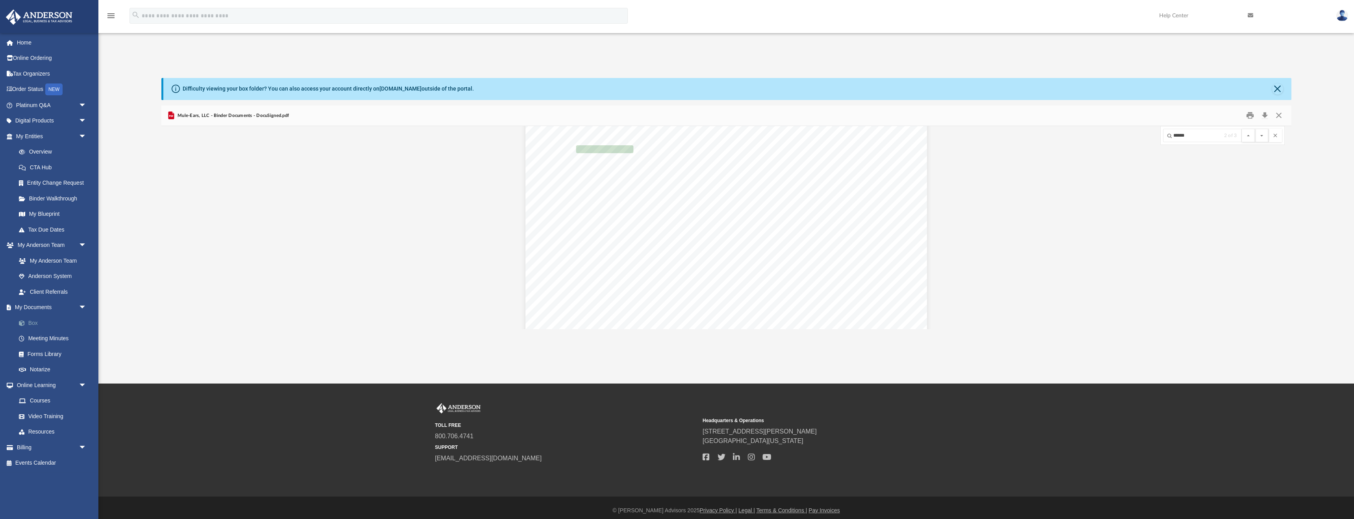
click at [35, 322] on link "Box" at bounding box center [54, 323] width 87 height 16
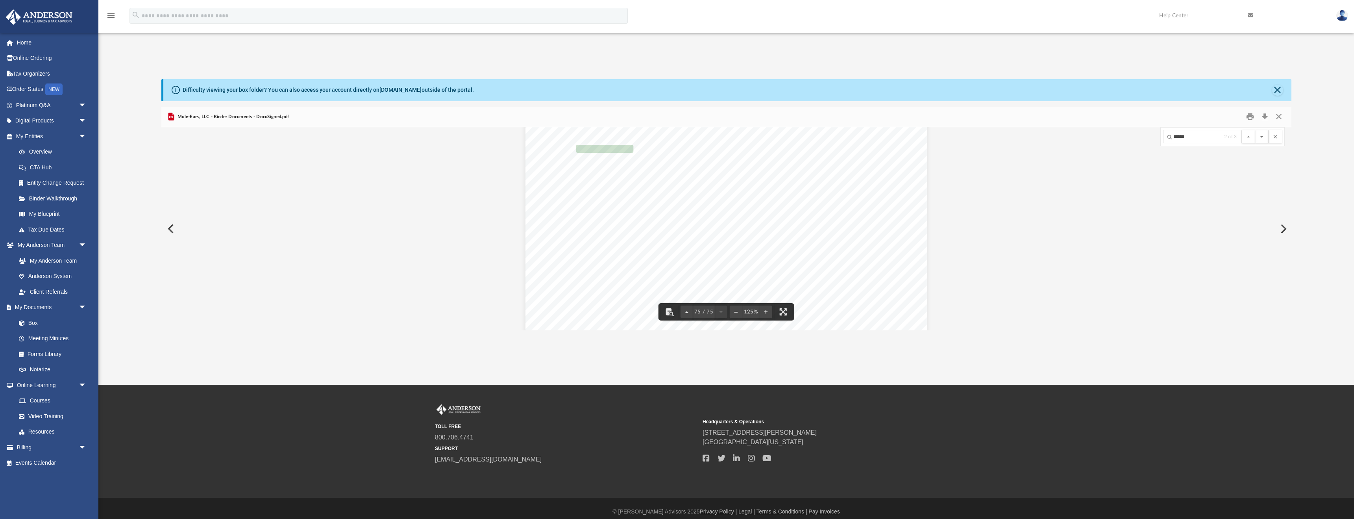
scroll to position [3, 0]
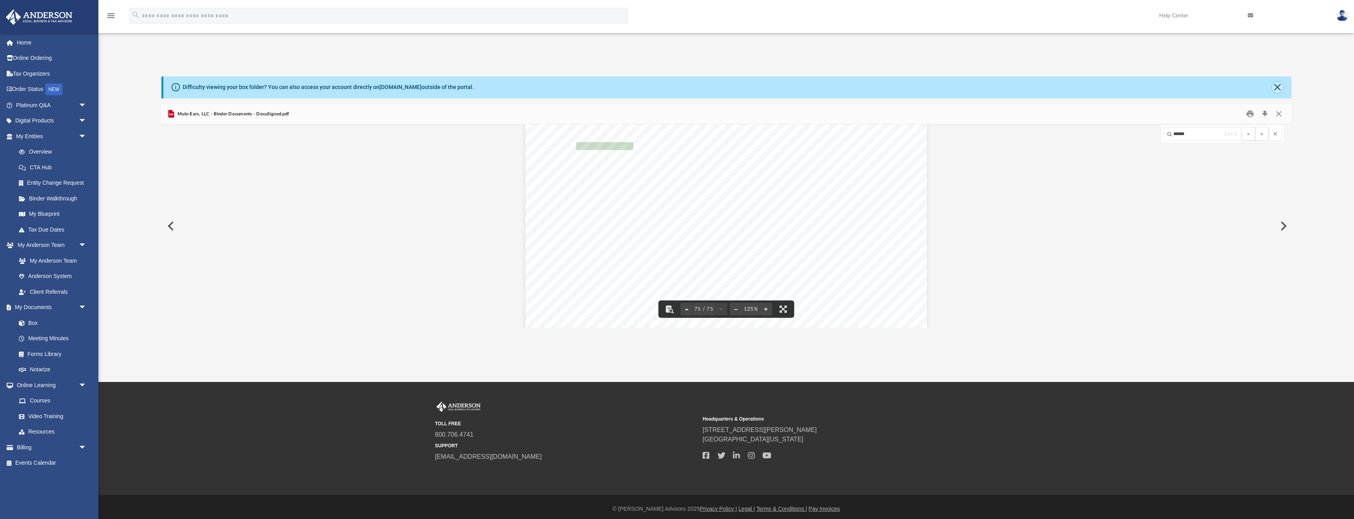
click at [1280, 86] on button "Close" at bounding box center [1277, 87] width 11 height 11
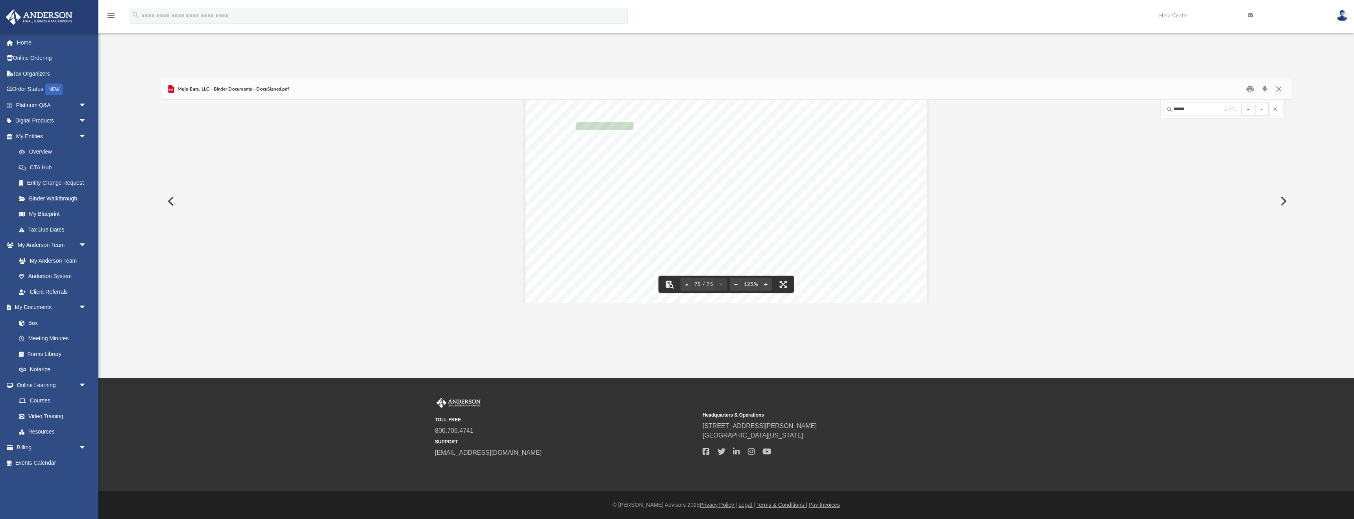
scroll to position [39413, 0]
click at [1273, 88] on button "Close" at bounding box center [1279, 89] width 14 height 12
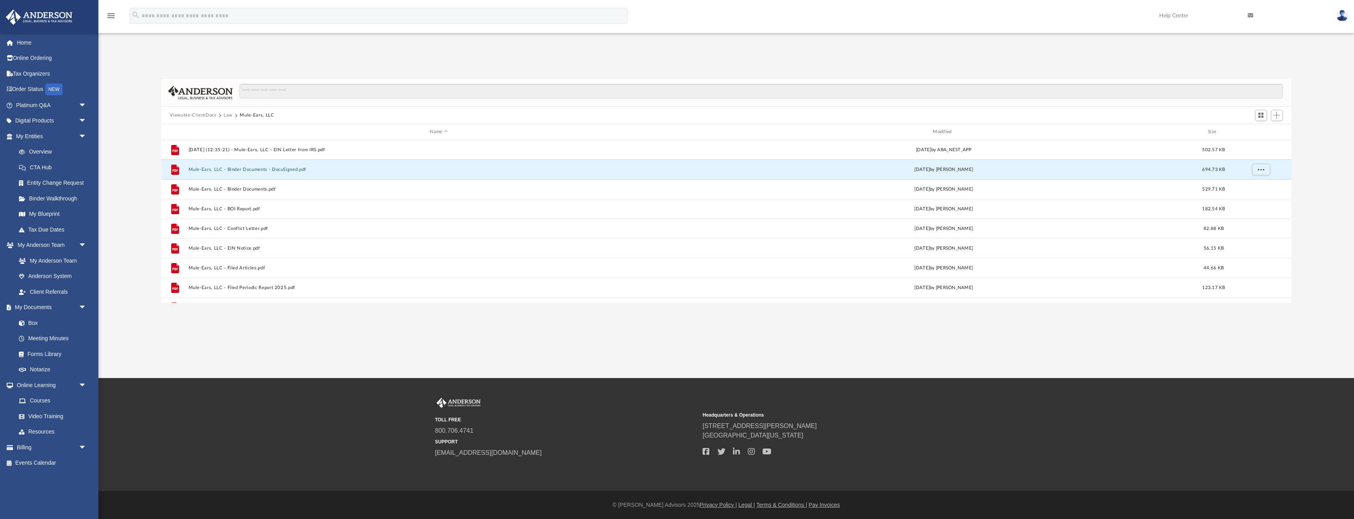
click at [191, 117] on button "Viewable-ClientDocs" at bounding box center [193, 115] width 46 height 7
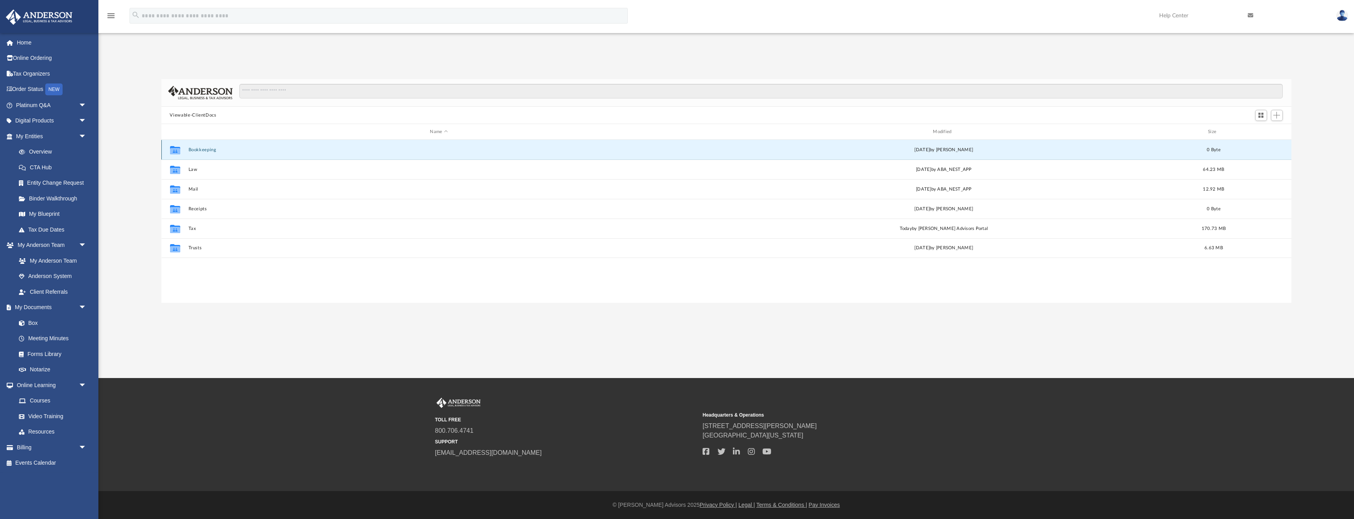
click at [251, 152] on button "Bookkeeping" at bounding box center [438, 149] width 501 height 5
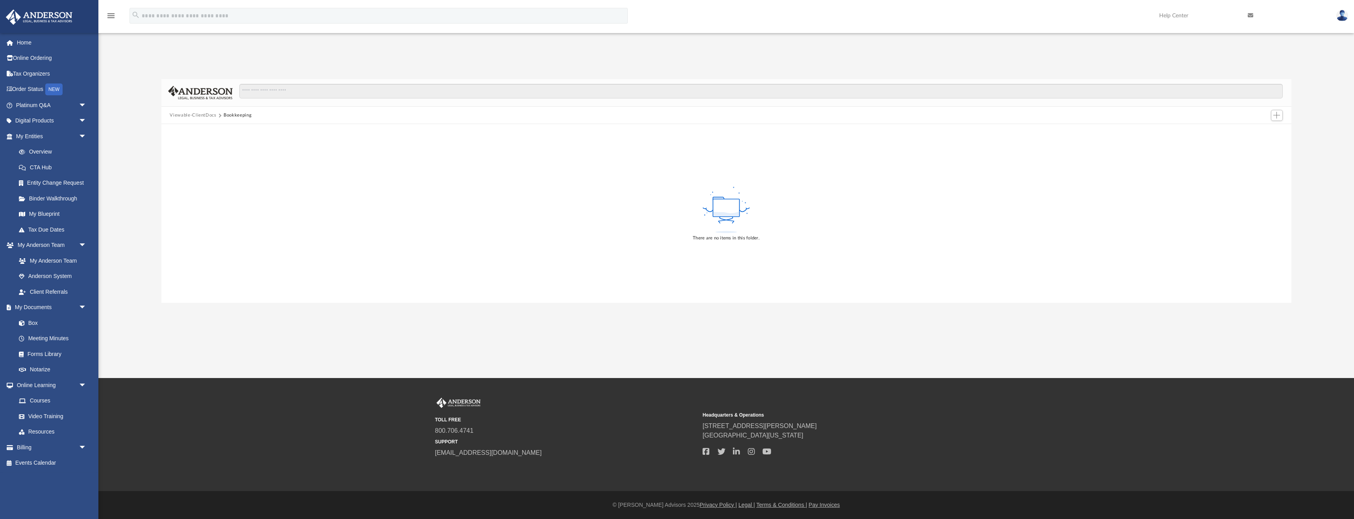
click at [193, 115] on button "Viewable-ClientDocs" at bounding box center [193, 115] width 46 height 7
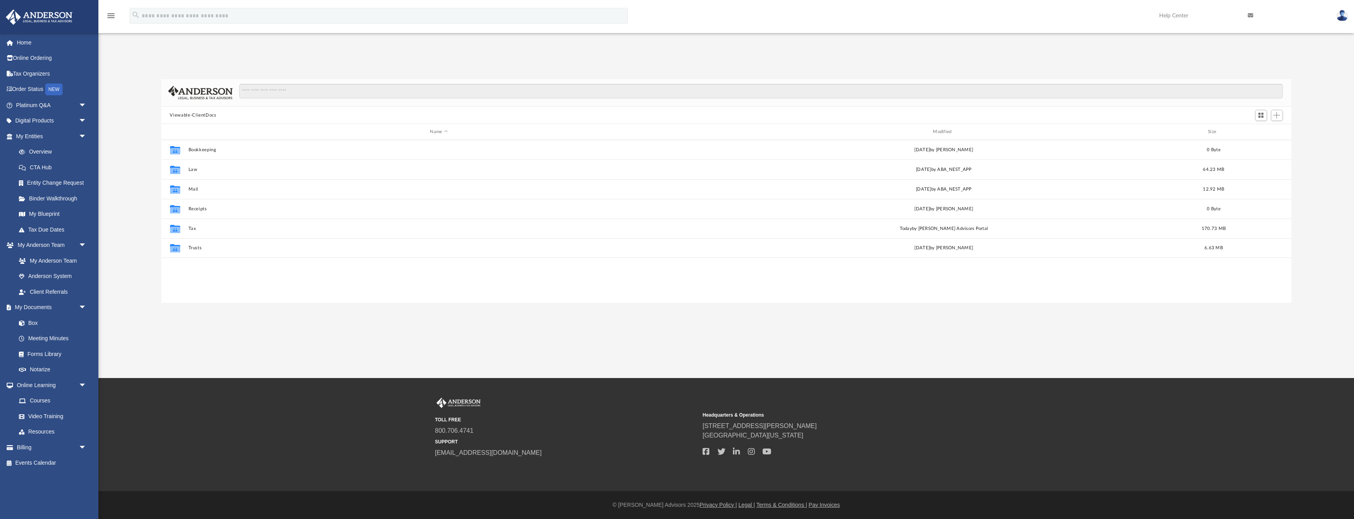
scroll to position [179, 1130]
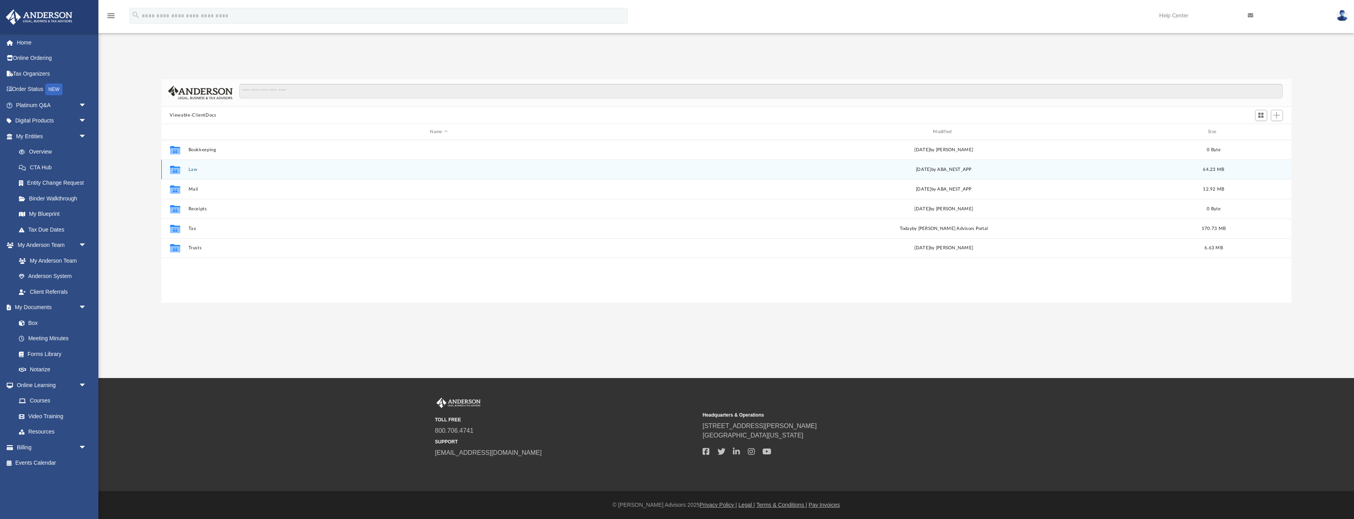
click at [181, 173] on icon "Collaborated Folder" at bounding box center [174, 169] width 13 height 13
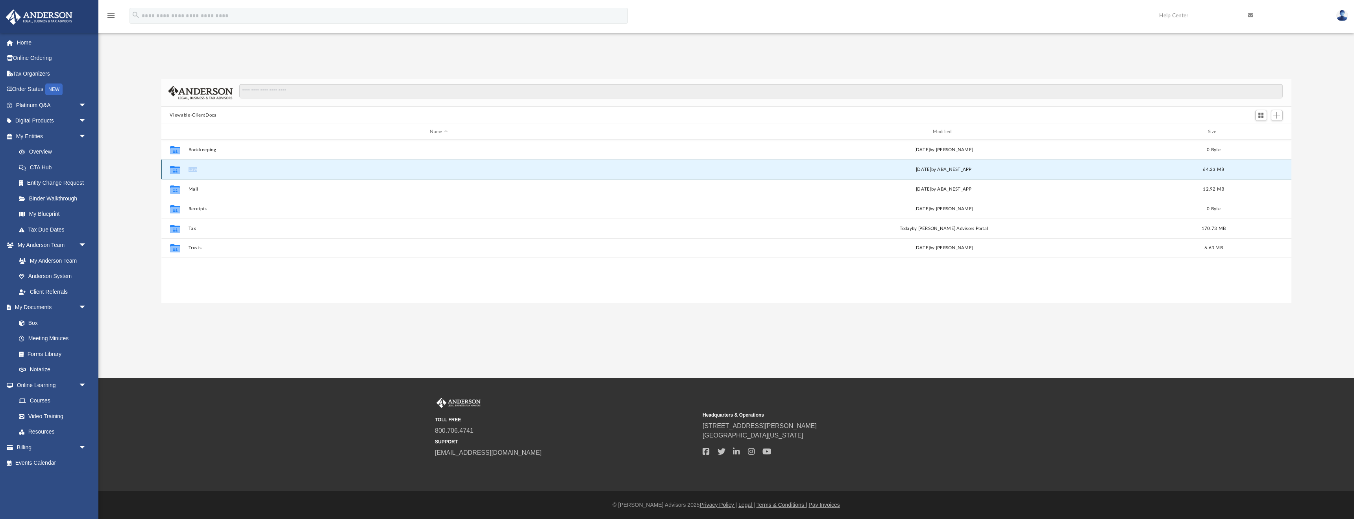
click at [181, 173] on icon "Collaborated Folder" at bounding box center [174, 169] width 13 height 13
click at [196, 170] on button "Law" at bounding box center [438, 169] width 501 height 5
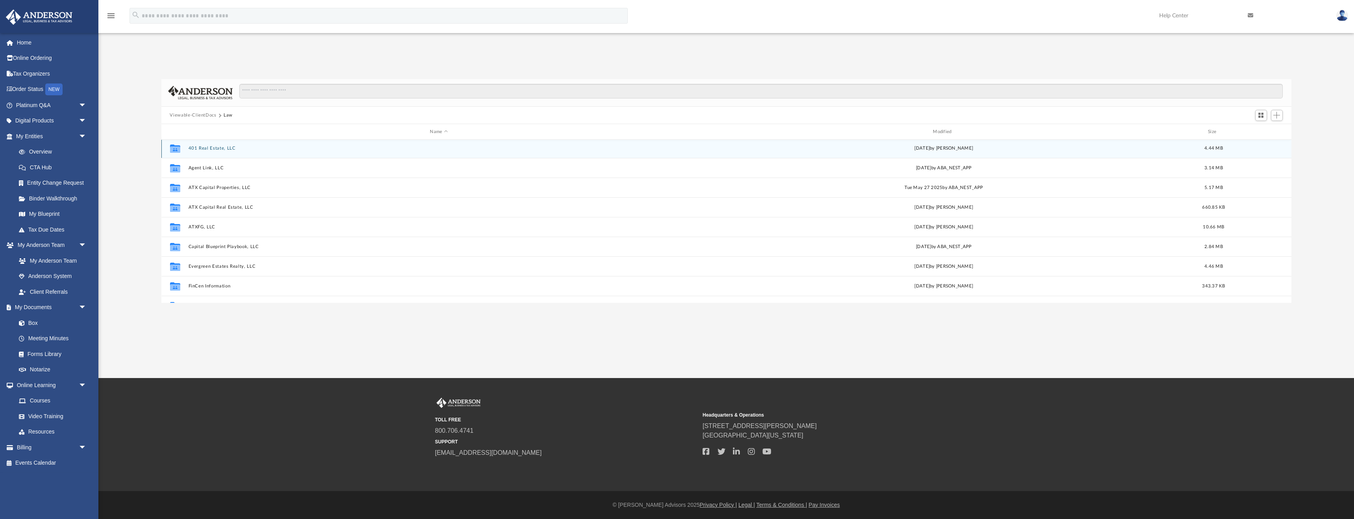
scroll to position [22, 0]
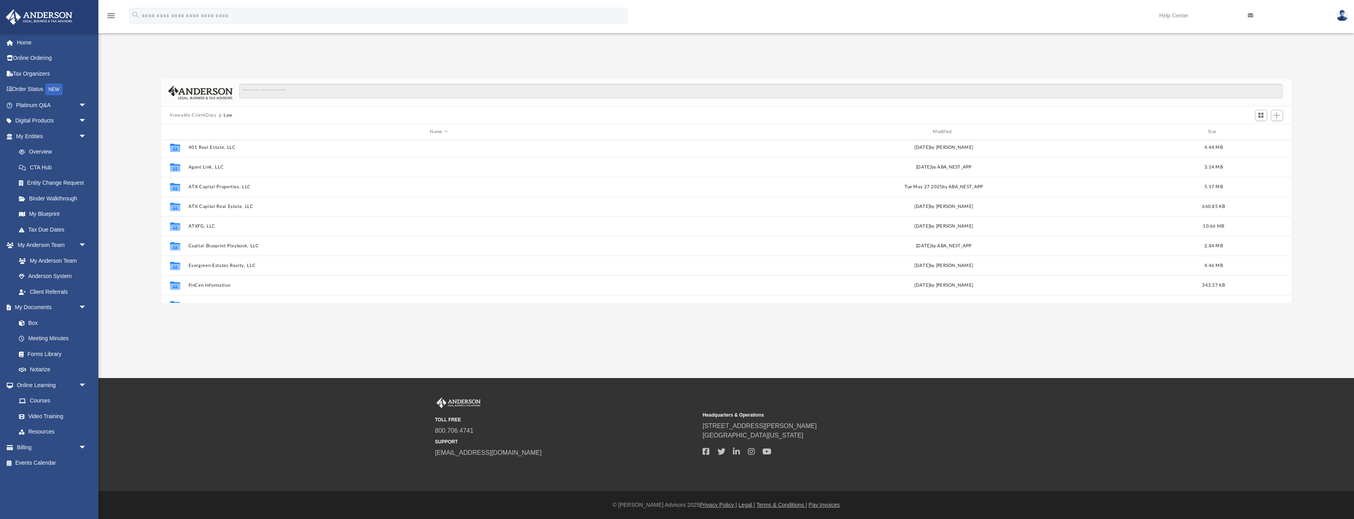
click at [197, 114] on button "Viewable-ClientDocs" at bounding box center [193, 115] width 46 height 7
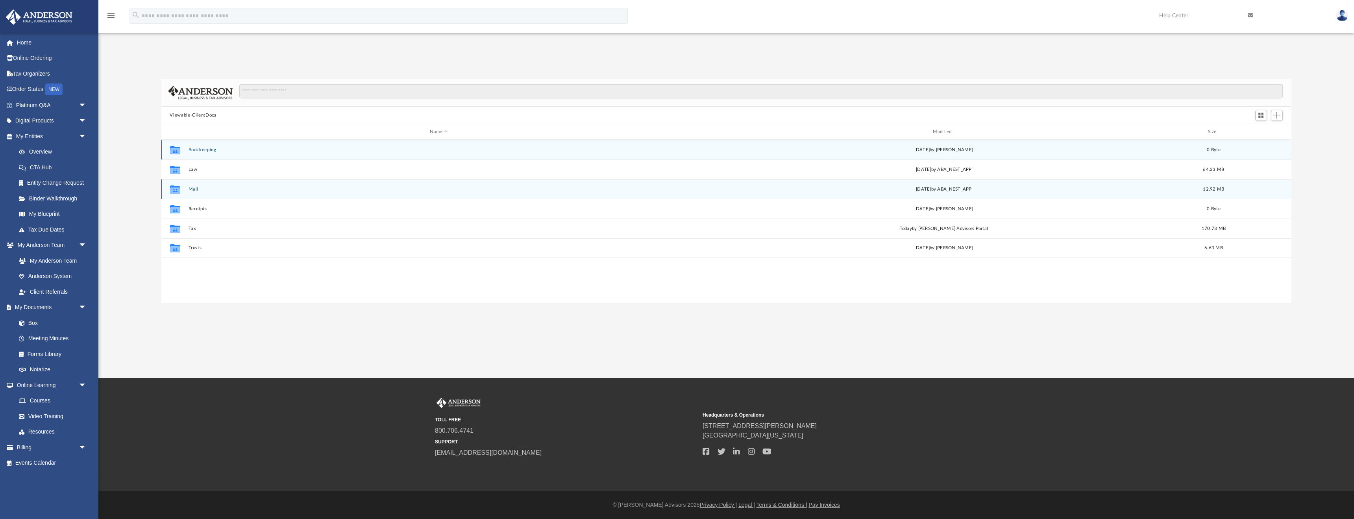
scroll to position [0, 0]
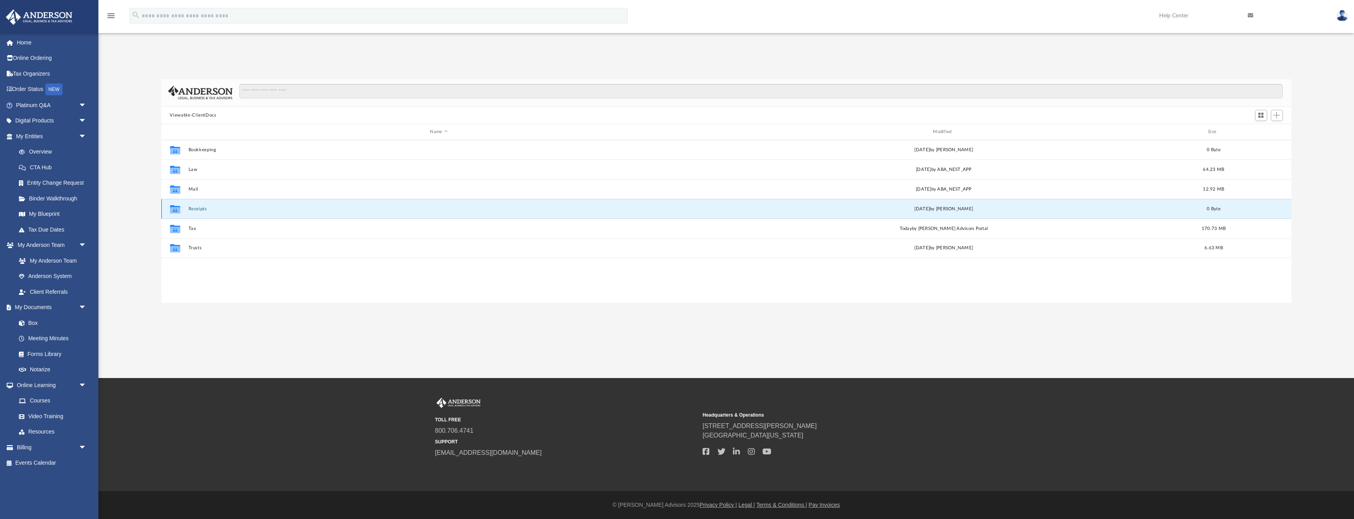
click at [207, 209] on button "Receipts" at bounding box center [438, 208] width 501 height 5
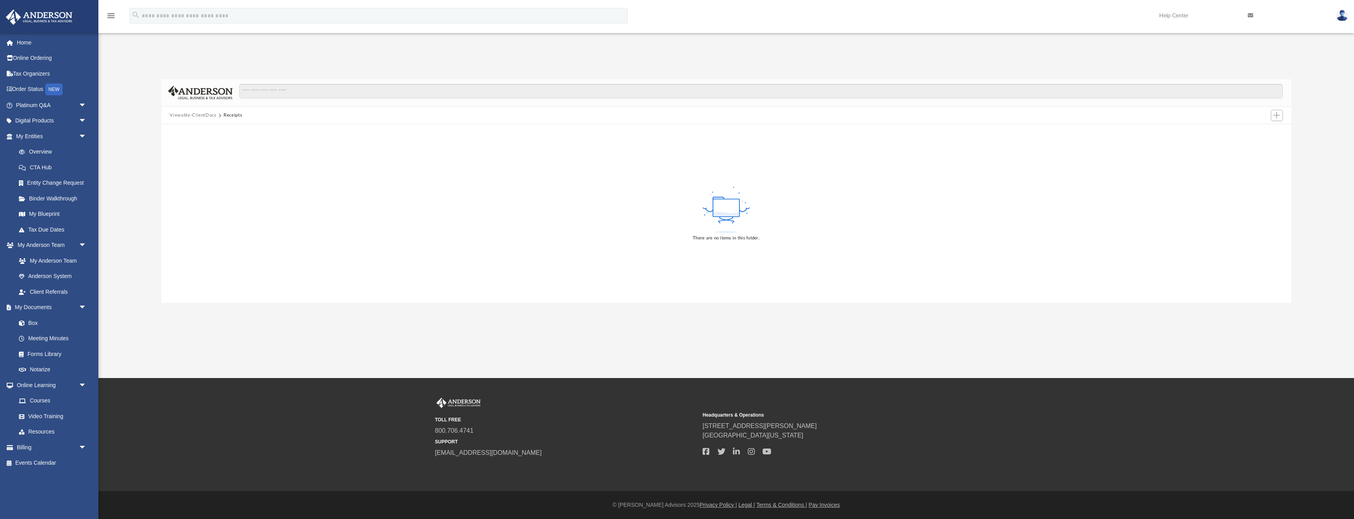
click at [204, 117] on button "Viewable-ClientDocs" at bounding box center [193, 115] width 46 height 7
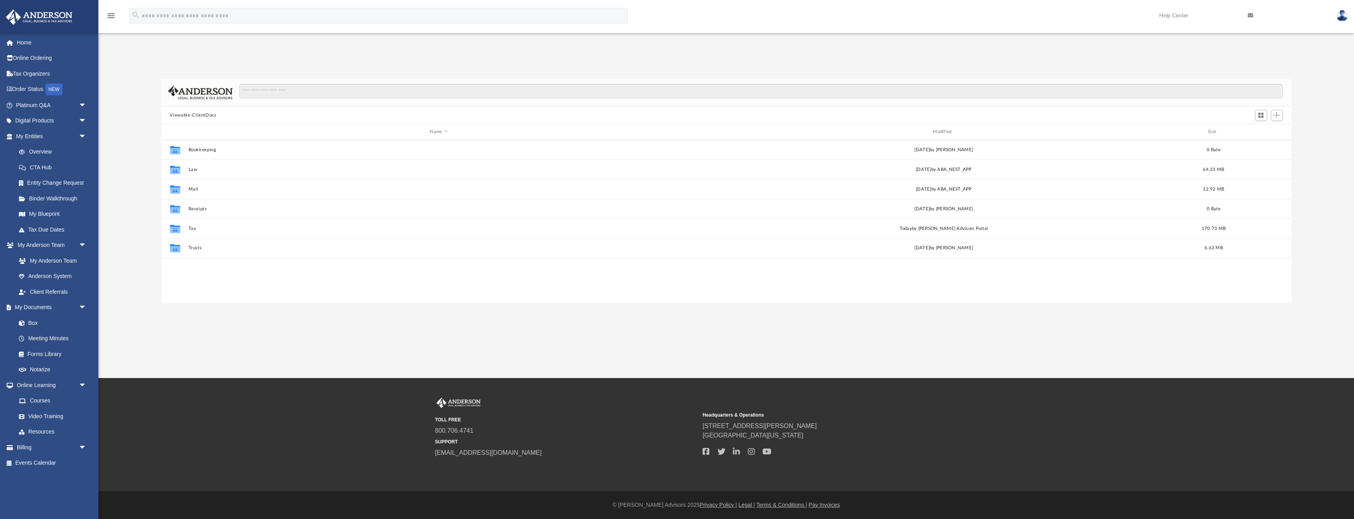
scroll to position [179, 1130]
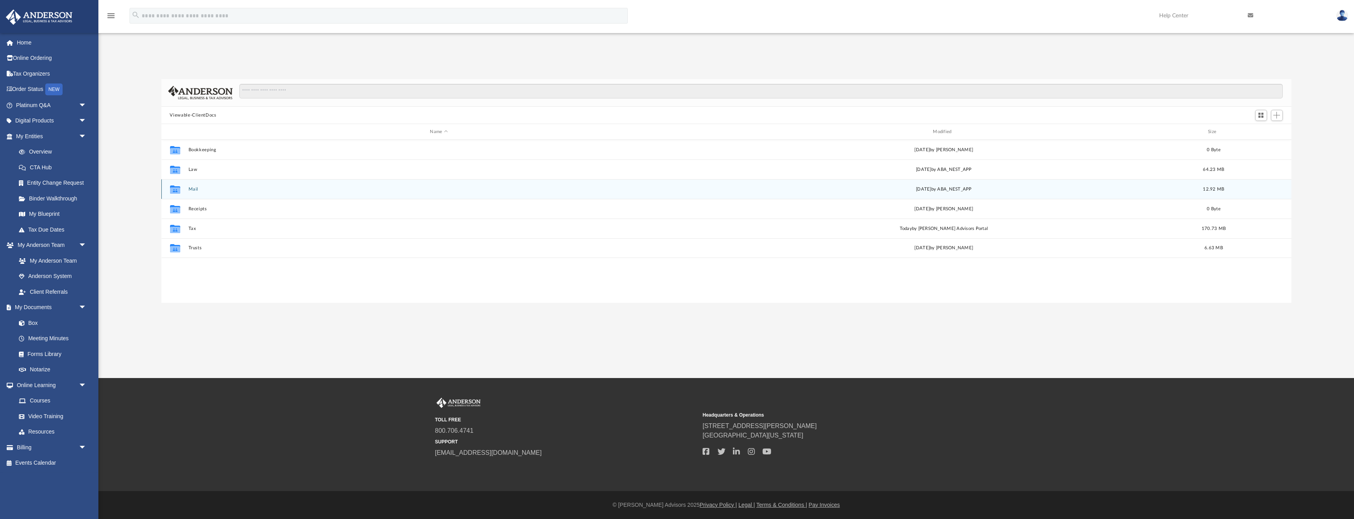
click at [213, 190] on button "Mail" at bounding box center [438, 189] width 501 height 5
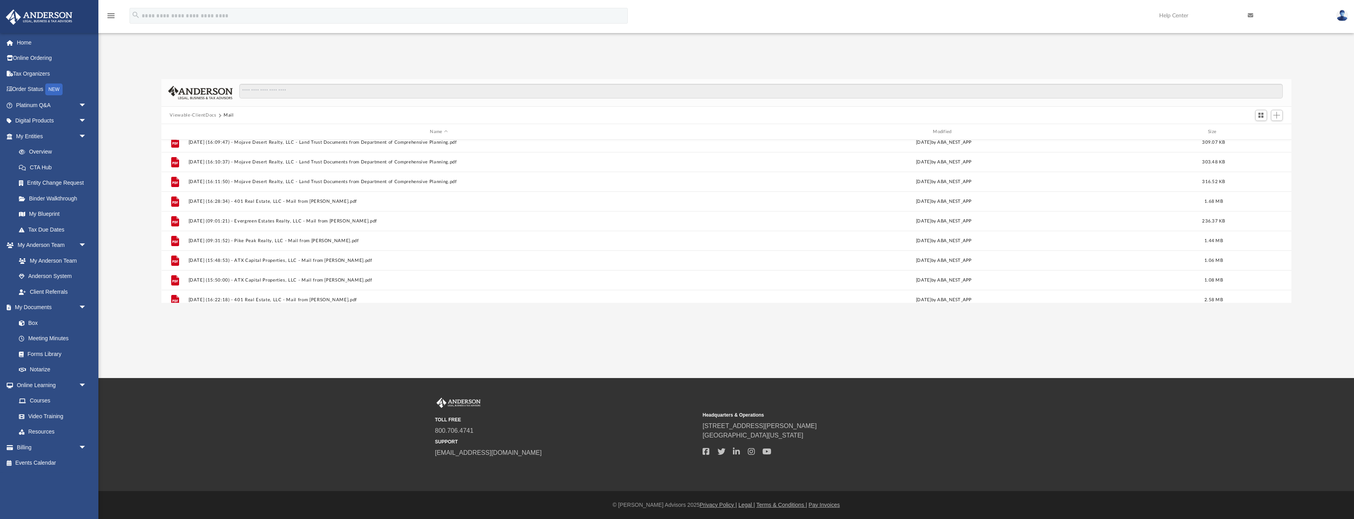
scroll to position [144, 0]
click at [197, 115] on button "Viewable-ClientDocs" at bounding box center [193, 115] width 46 height 7
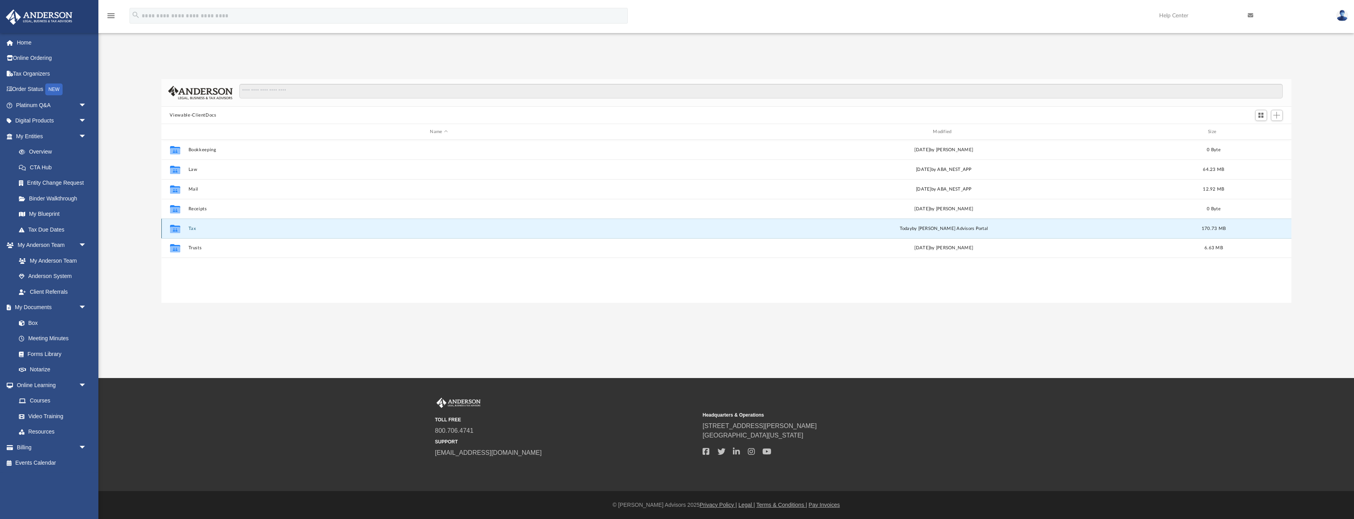
click at [190, 229] on button "Tax" at bounding box center [438, 228] width 501 height 5
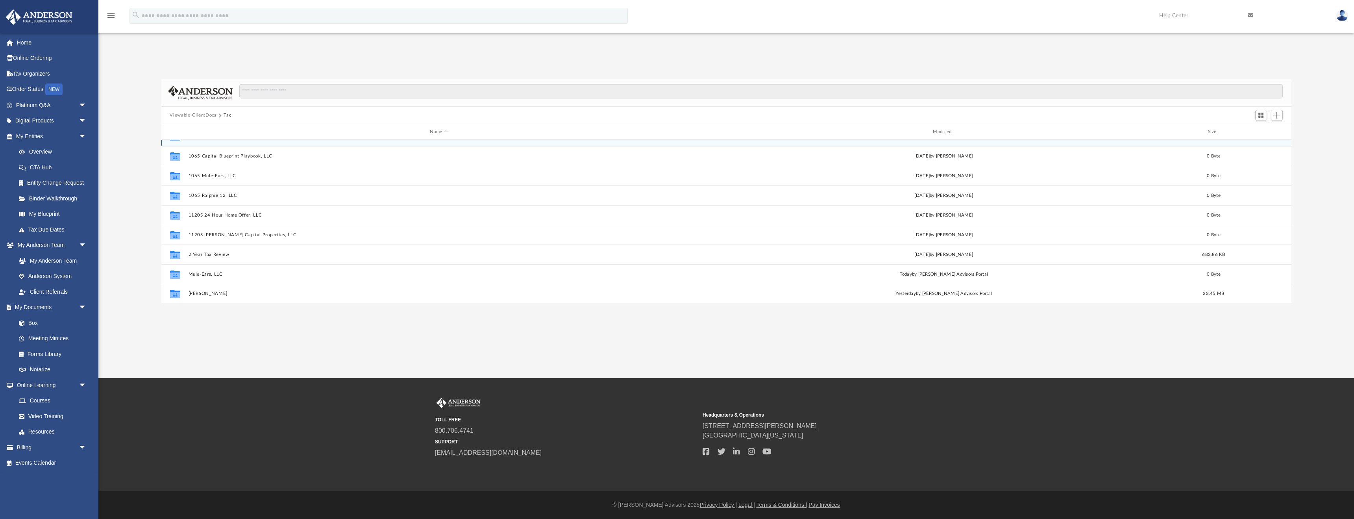
scroll to position [14, 0]
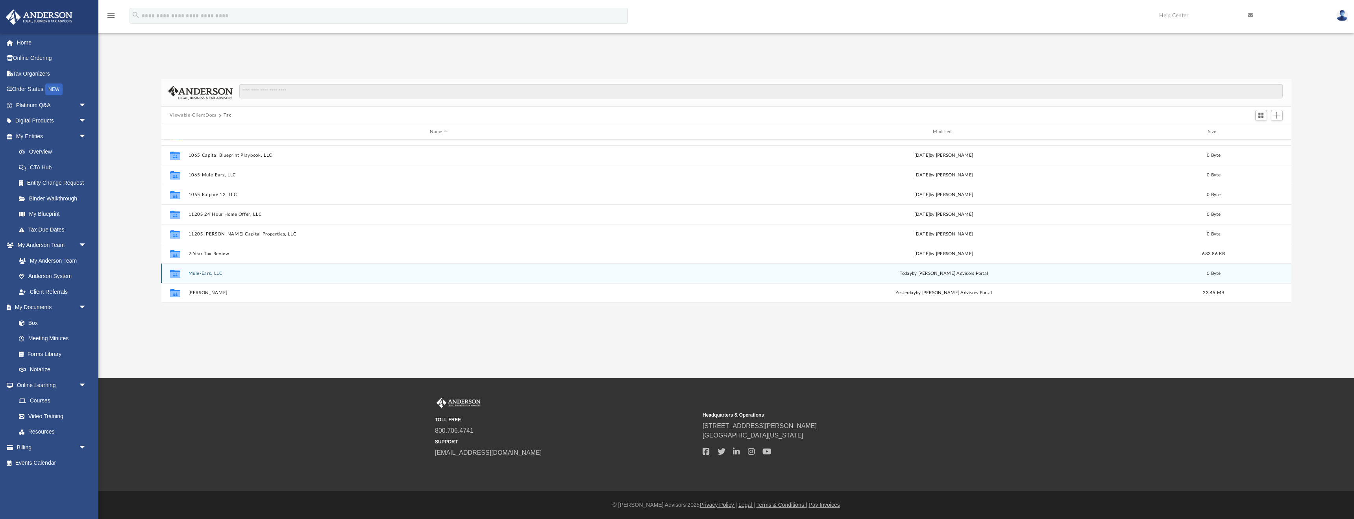
click at [214, 272] on button "Mule-Ears, LLC" at bounding box center [438, 273] width 501 height 5
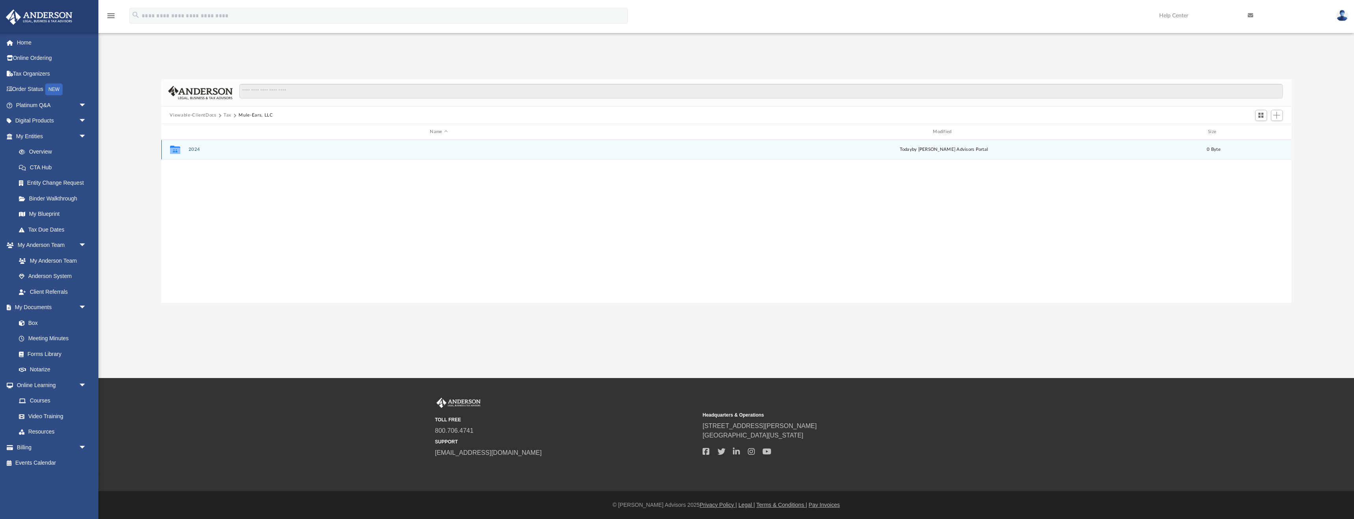
scroll to position [0, 0]
click at [193, 149] on button "2024" at bounding box center [438, 149] width 501 height 5
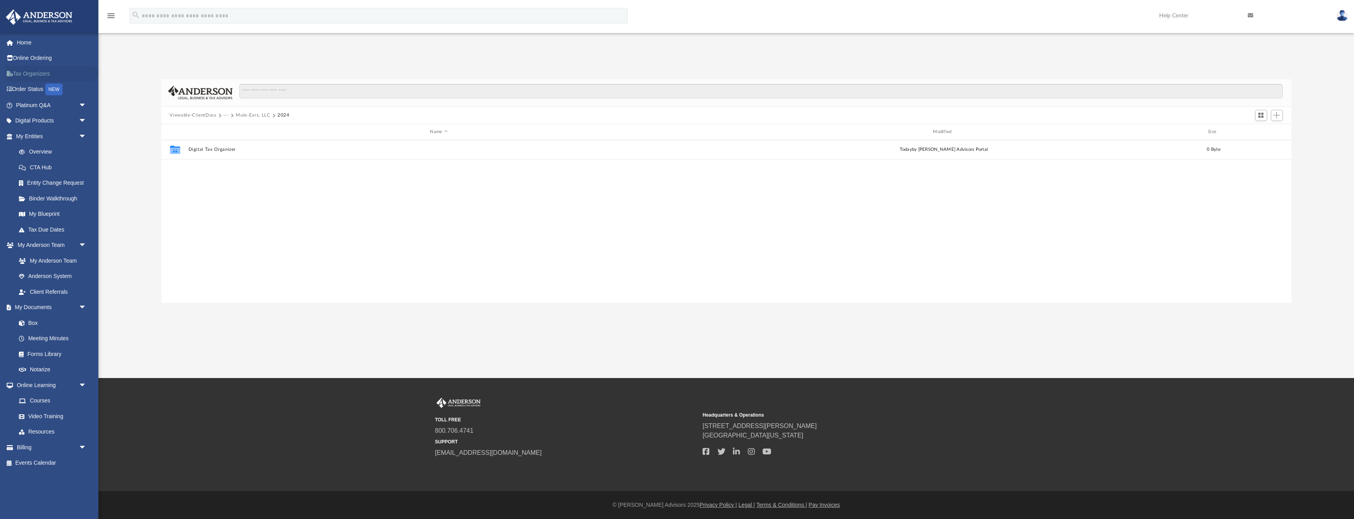
click at [28, 74] on link "Tax Organizers" at bounding box center [52, 74] width 93 height 16
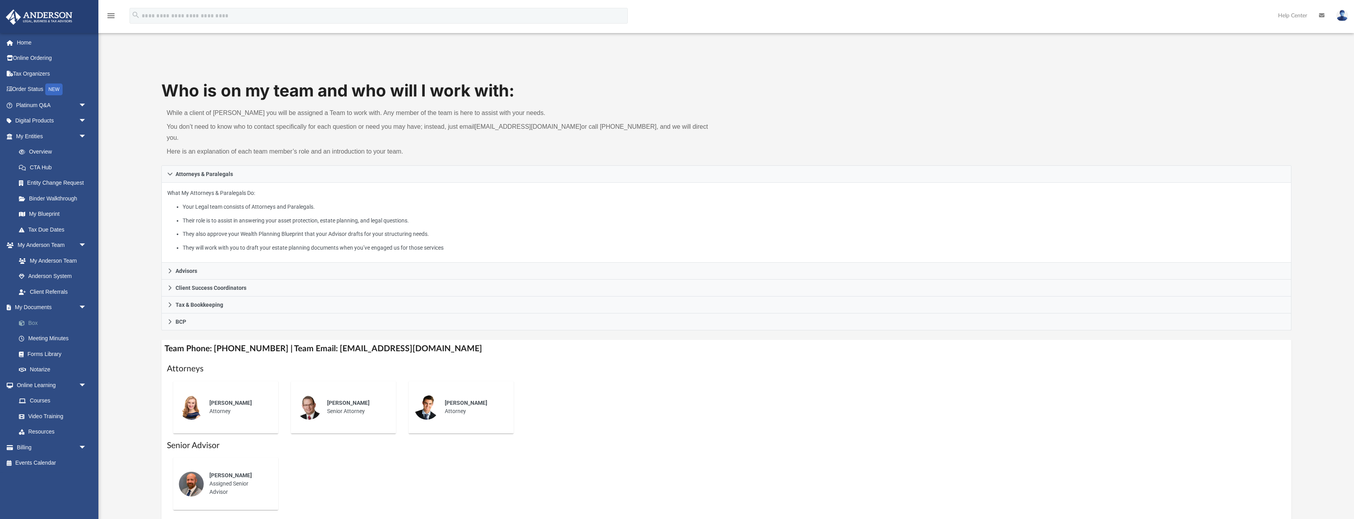
click at [35, 322] on link "Box" at bounding box center [54, 323] width 87 height 16
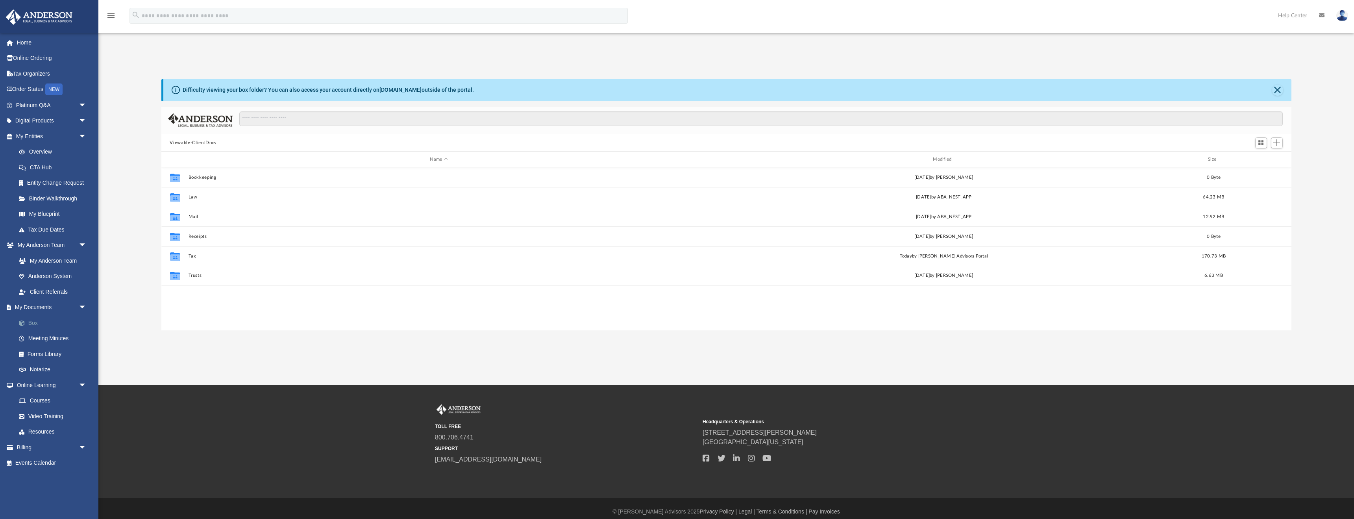
scroll to position [179, 1130]
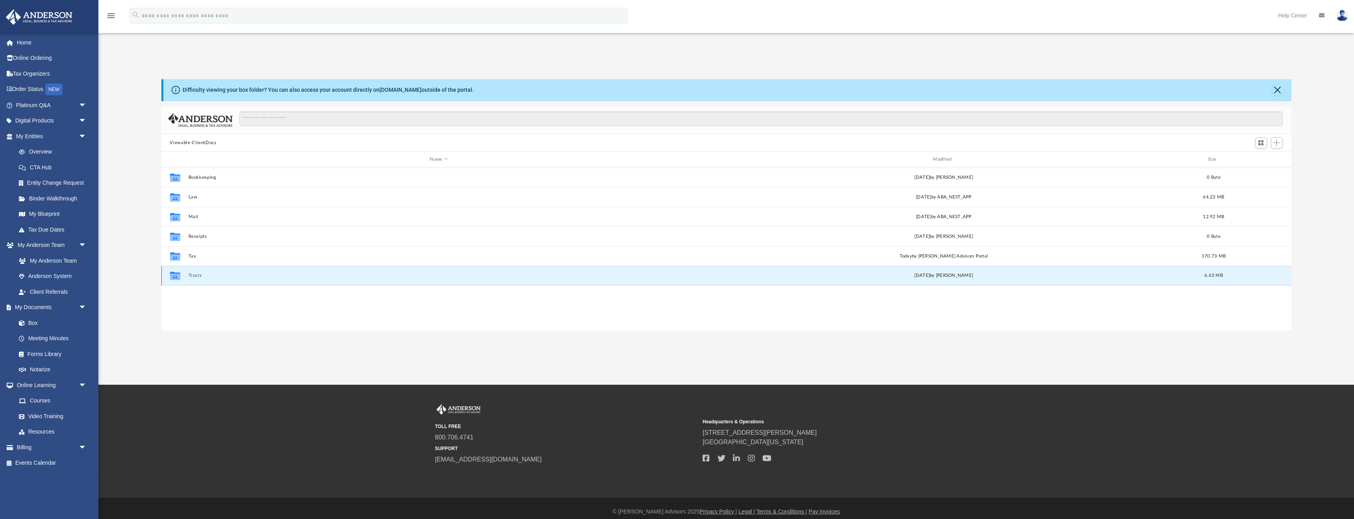
click at [193, 274] on button "Trusts" at bounding box center [438, 275] width 501 height 5
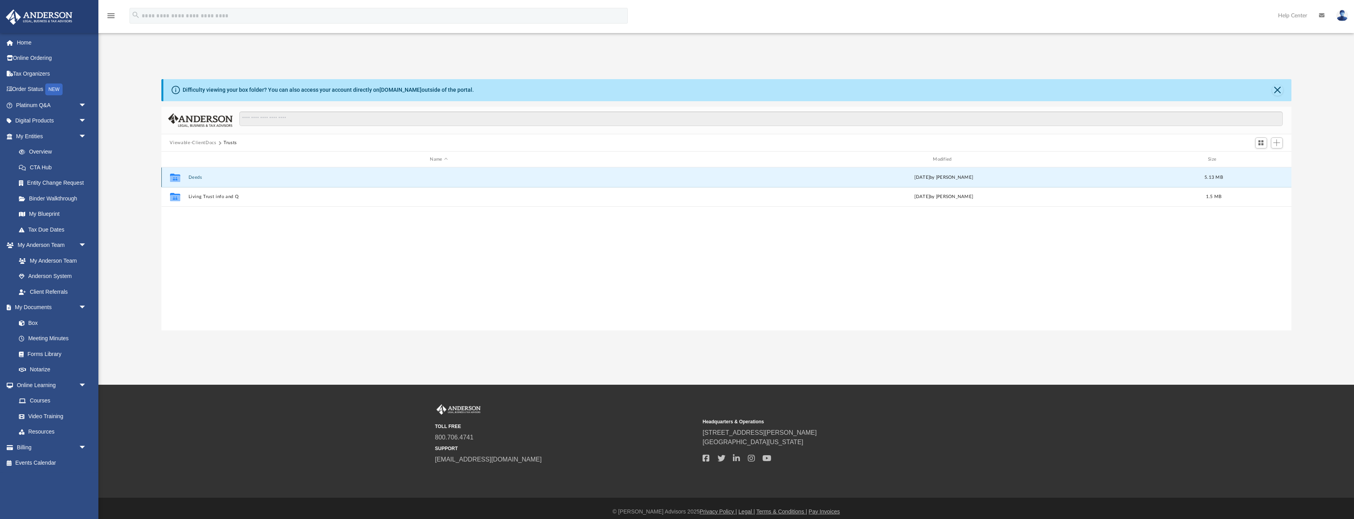
click at [191, 177] on button "Deeds" at bounding box center [438, 177] width 501 height 5
